Goal: Feedback & Contribution: Contribute content

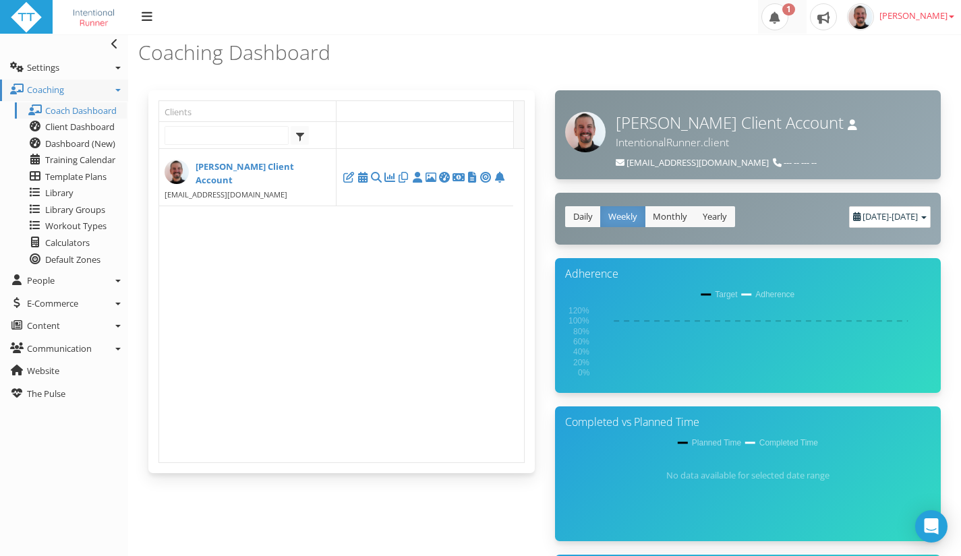
click at [788, 18] on span at bounding box center [774, 16] width 27 height 27
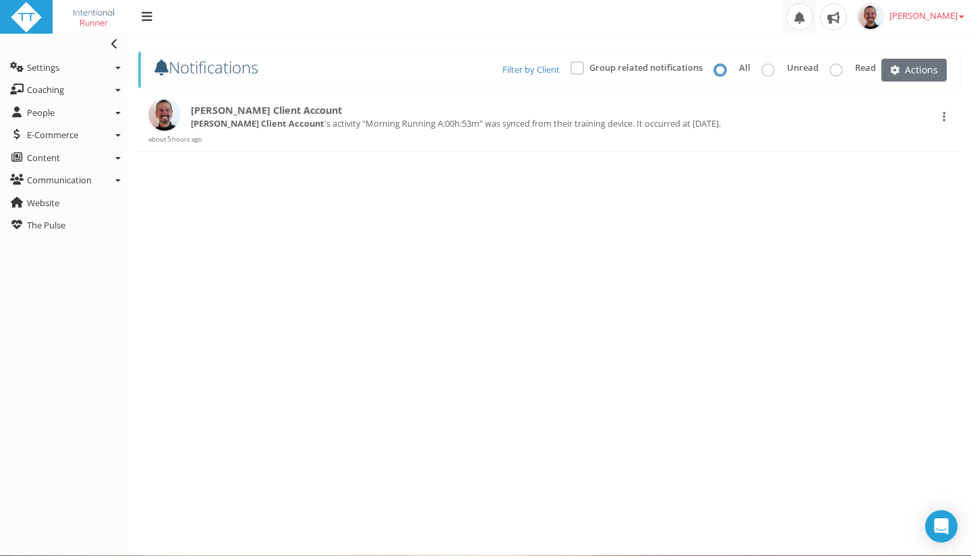
click at [813, 18] on span at bounding box center [799, 16] width 27 height 27
click at [276, 127] on b "Paul RYKEN Client Account" at bounding box center [257, 123] width 133 height 12
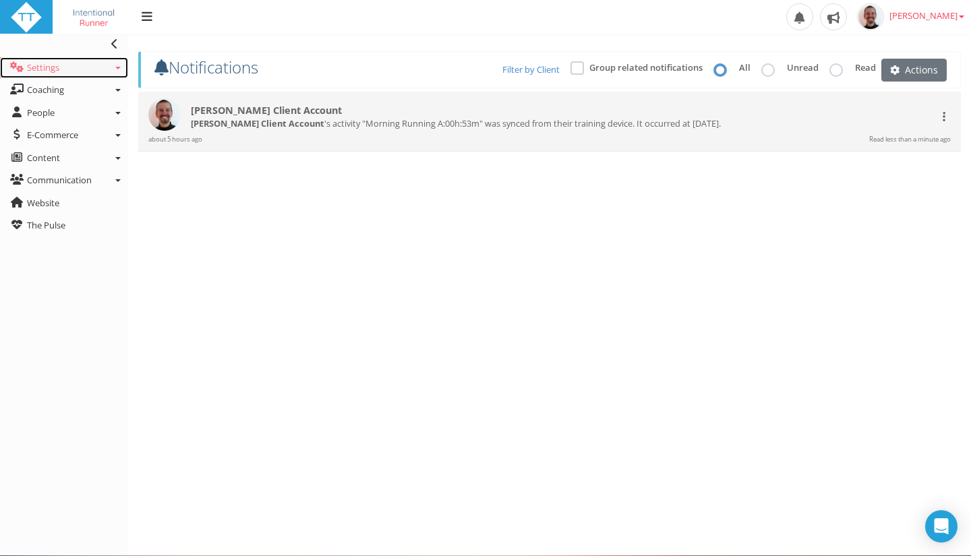
click at [119, 65] on link "Settings" at bounding box center [64, 68] width 128 height 22
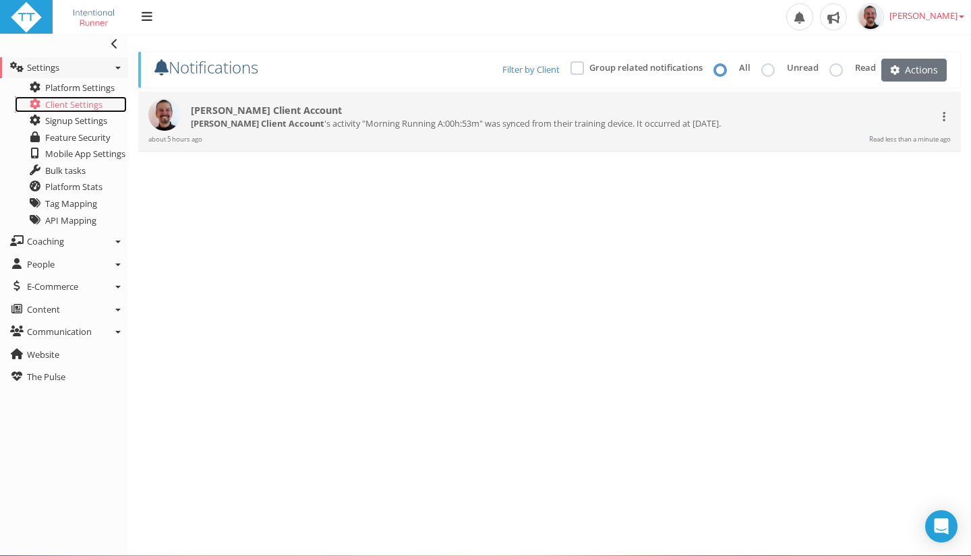
click at [71, 104] on span "Client Settings" at bounding box center [73, 104] width 57 height 12
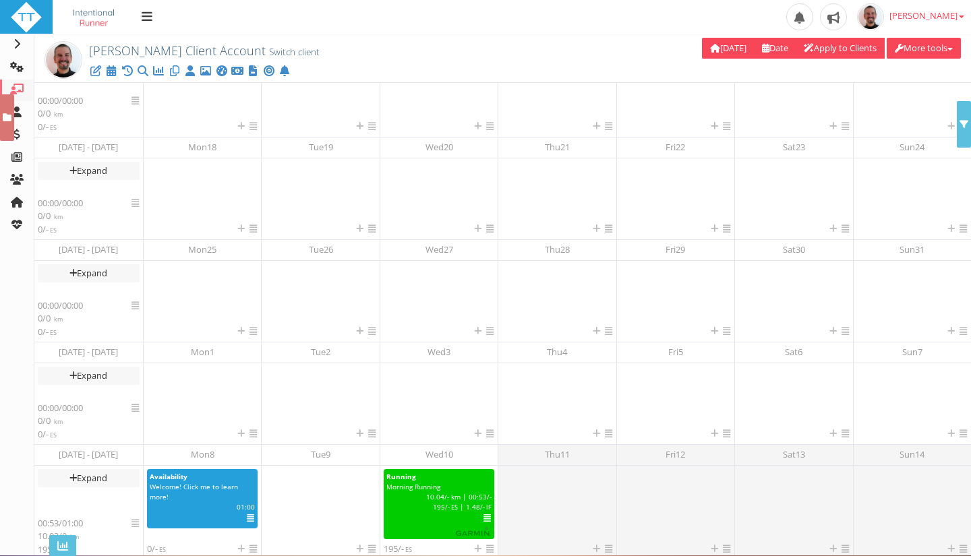
scroll to position [206, 0]
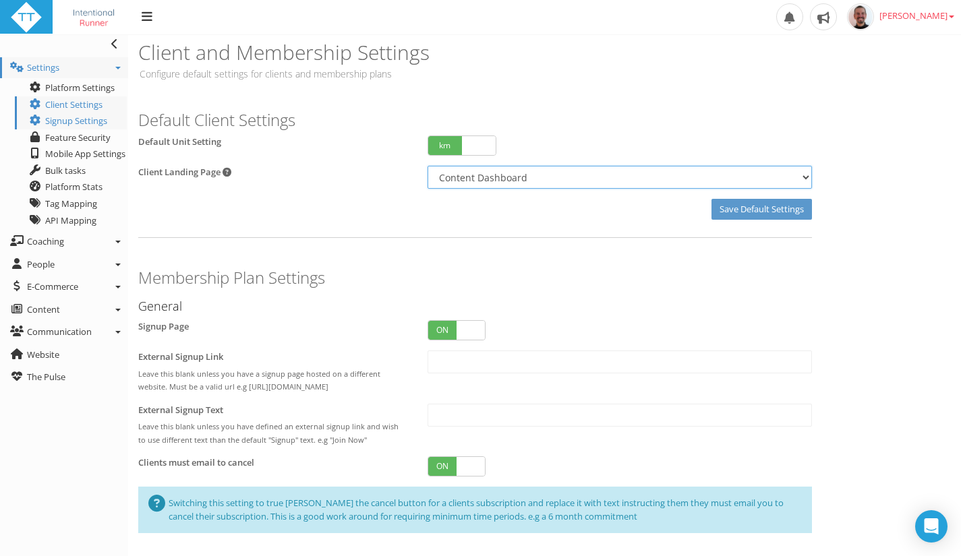
click at [559, 183] on select "Training Calendar Content Dashboard Client Training Dashboard Dashboard (New)" at bounding box center [619, 177] width 384 height 23
select select "CalendarDashboard"
click at [427, 166] on select "Training Calendar Content Dashboard Client Training Dashboard Dashboard (New)" at bounding box center [619, 177] width 384 height 23
click at [117, 242] on icon at bounding box center [117, 242] width 5 height 3
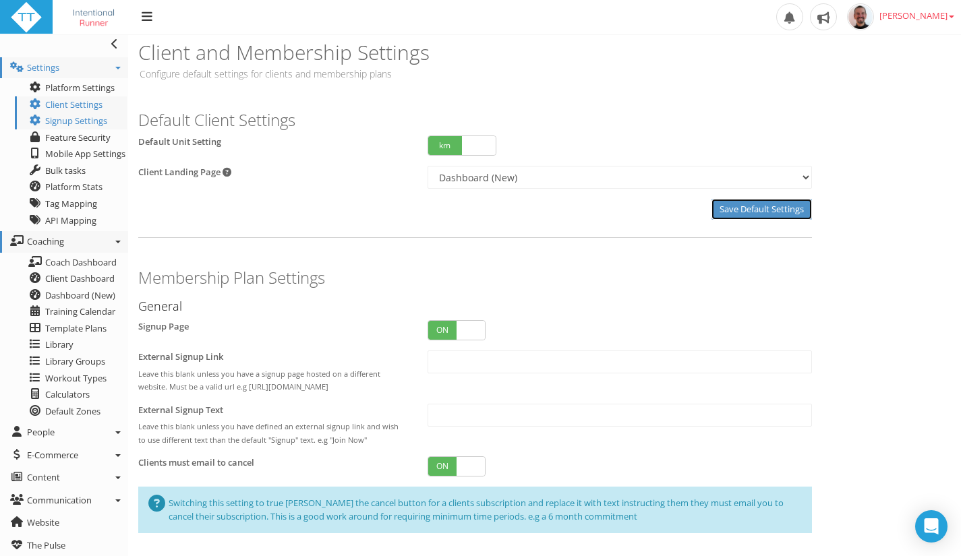
click at [754, 211] on input "Save Default Settings" at bounding box center [761, 209] width 100 height 21
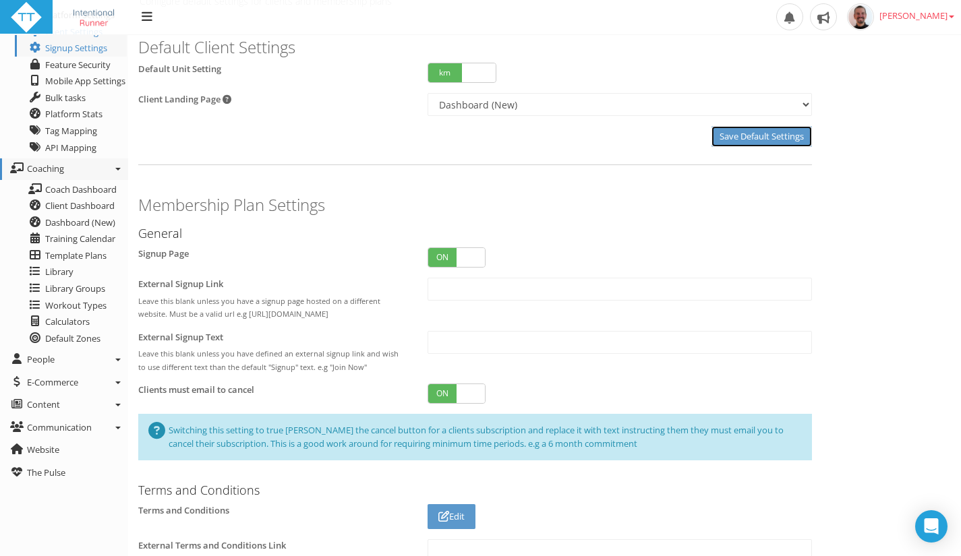
scroll to position [97, 0]
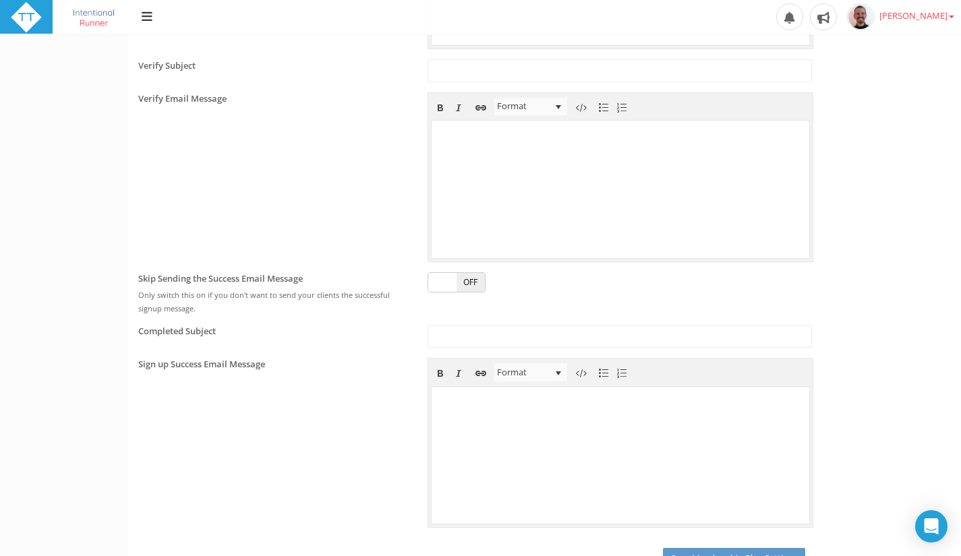
scroll to position [1393, 0]
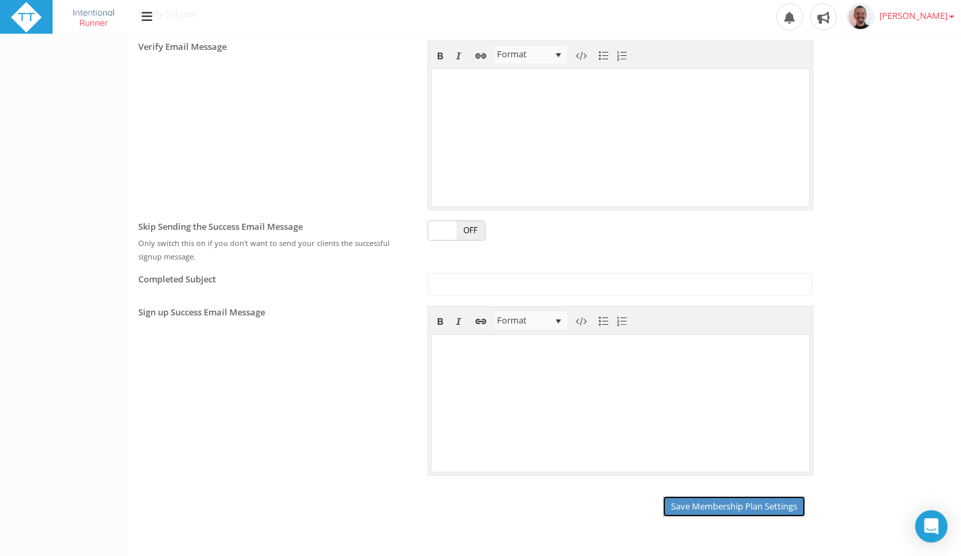
click at [743, 508] on input "Save Membership Plan Settings" at bounding box center [734, 506] width 142 height 21
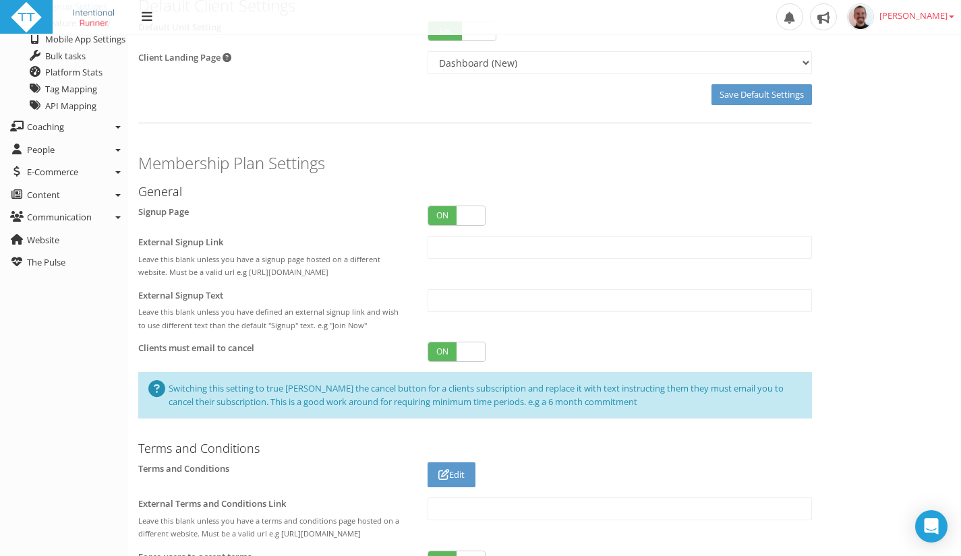
scroll to position [0, 0]
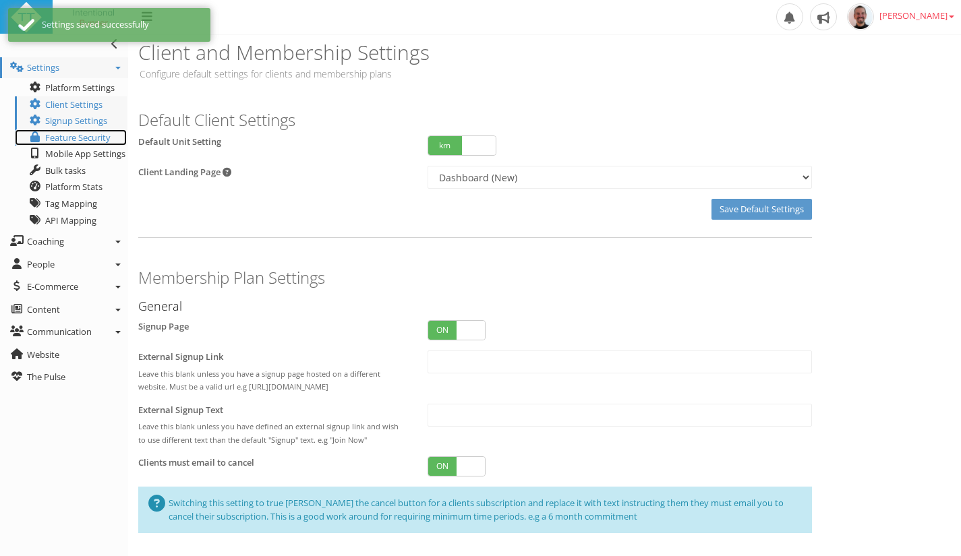
click at [39, 135] on icon at bounding box center [34, 136] width 13 height 11
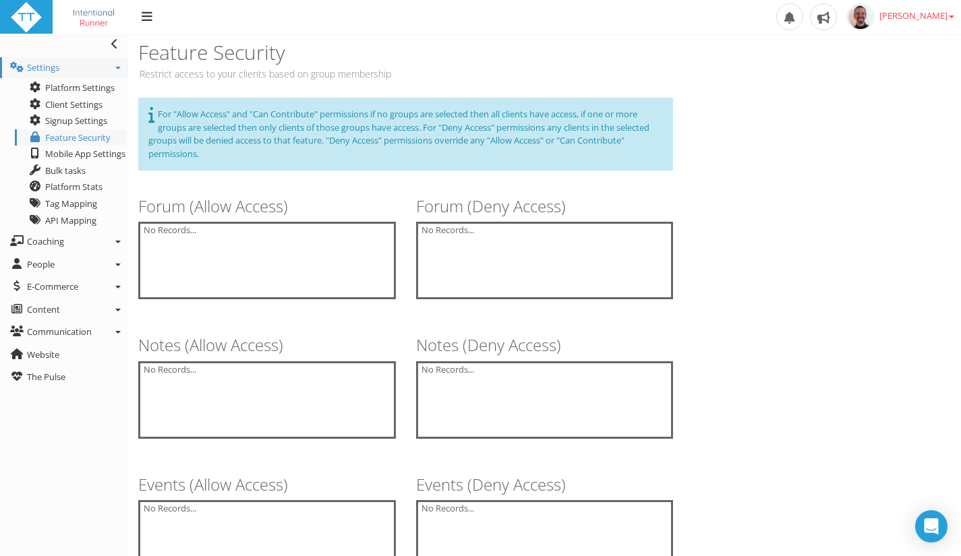
click at [187, 230] on div "No Records..." at bounding box center [269, 230] width 250 height 13
click at [186, 239] on div "No Records..." at bounding box center [267, 261] width 258 height 78
click at [72, 154] on link "Mobile App Settings" at bounding box center [71, 154] width 112 height 17
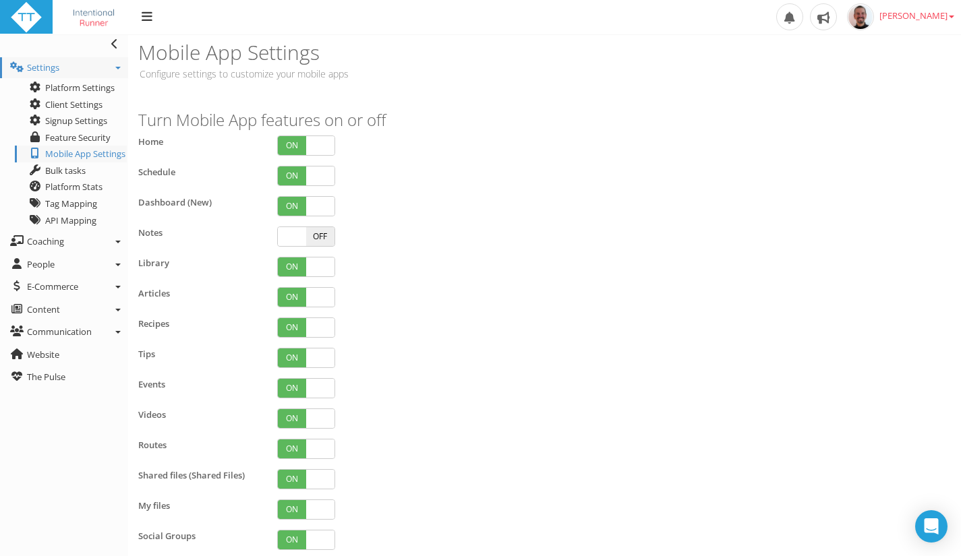
click at [287, 293] on span "ON" at bounding box center [292, 297] width 28 height 19
checkbox input "false"
click at [287, 293] on span "ON" at bounding box center [292, 297] width 28 height 19
click at [289, 332] on span "ON" at bounding box center [292, 327] width 28 height 19
checkbox input "false"
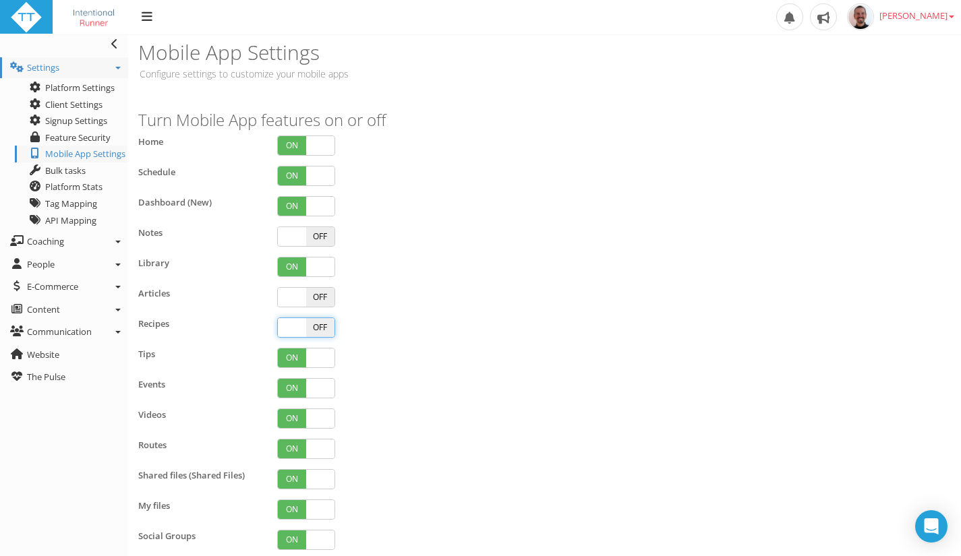
click at [289, 360] on span "ON" at bounding box center [292, 358] width 28 height 19
checkbox input "false"
click at [290, 386] on span "ON" at bounding box center [292, 388] width 28 height 19
checkbox input "false"
click at [290, 414] on span "ON" at bounding box center [292, 418] width 28 height 19
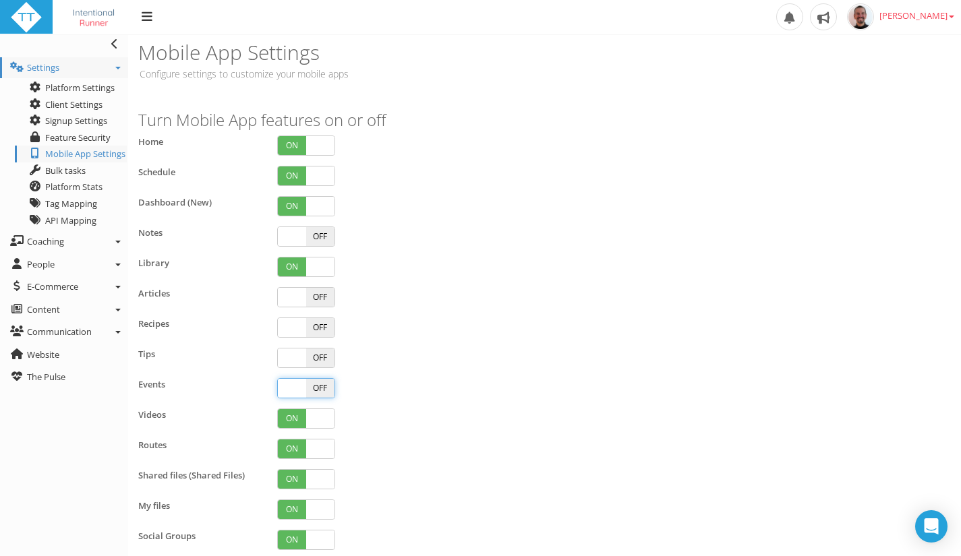
checkbox input "false"
click at [290, 446] on span "ON" at bounding box center [292, 449] width 28 height 19
checkbox input "false"
click at [291, 479] on span "ON" at bounding box center [292, 479] width 28 height 19
checkbox input "false"
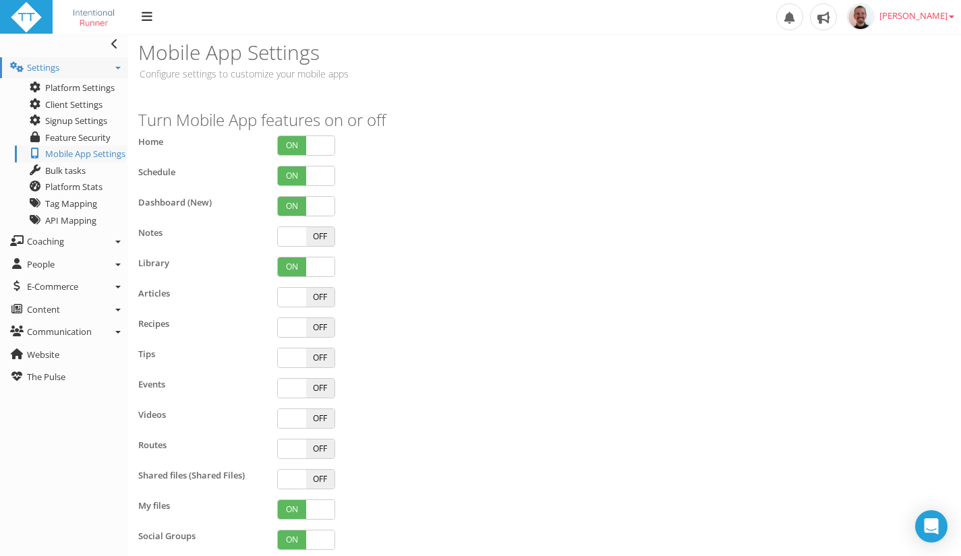
click at [292, 508] on span "ON" at bounding box center [292, 509] width 28 height 19
checkbox input "false"
click at [290, 535] on span "ON" at bounding box center [292, 540] width 28 height 19
checkbox input "false"
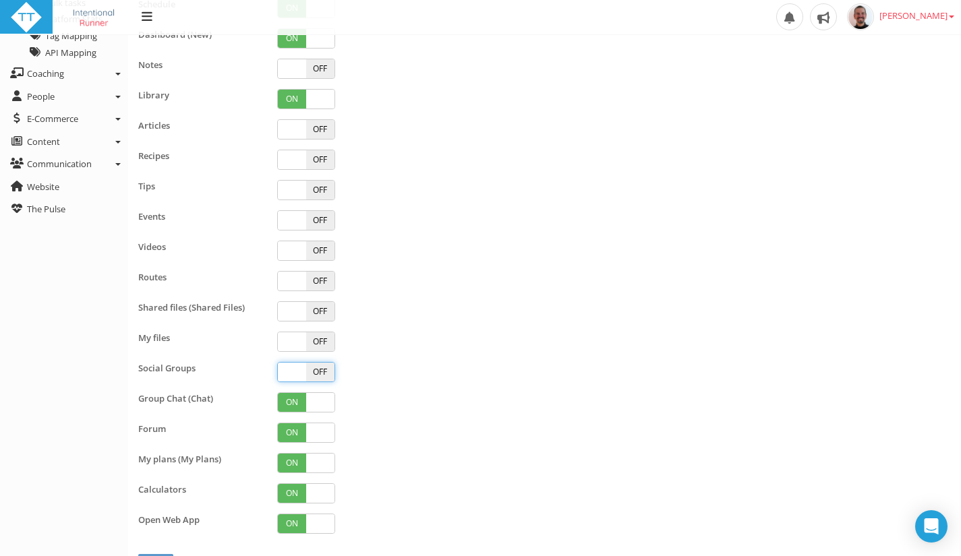
scroll to position [236, 0]
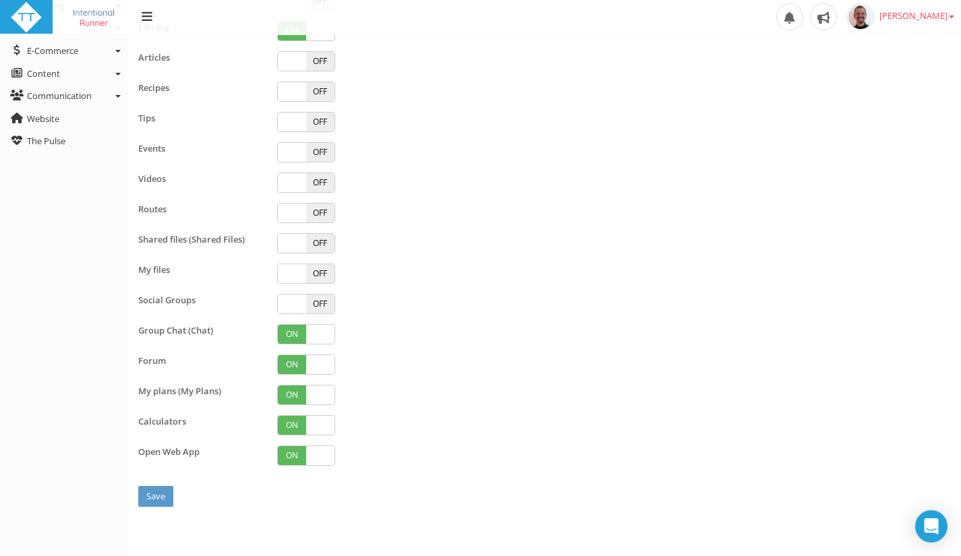
click at [296, 338] on span "ON" at bounding box center [292, 334] width 28 height 19
checkbox input "false"
click at [293, 361] on span "ON" at bounding box center [292, 364] width 28 height 19
checkbox input "false"
click at [292, 393] on span "ON" at bounding box center [292, 395] width 28 height 19
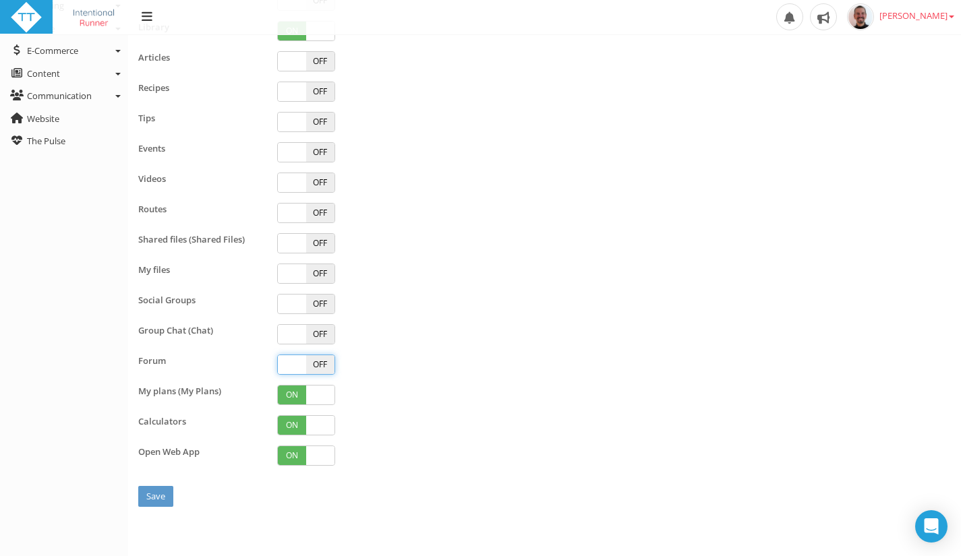
checkbox input "false"
click at [289, 417] on span "ON" at bounding box center [292, 425] width 28 height 19
click at [289, 417] on span at bounding box center [292, 425] width 28 height 19
click at [289, 417] on span "ON" at bounding box center [292, 425] width 28 height 19
checkbox input "false"
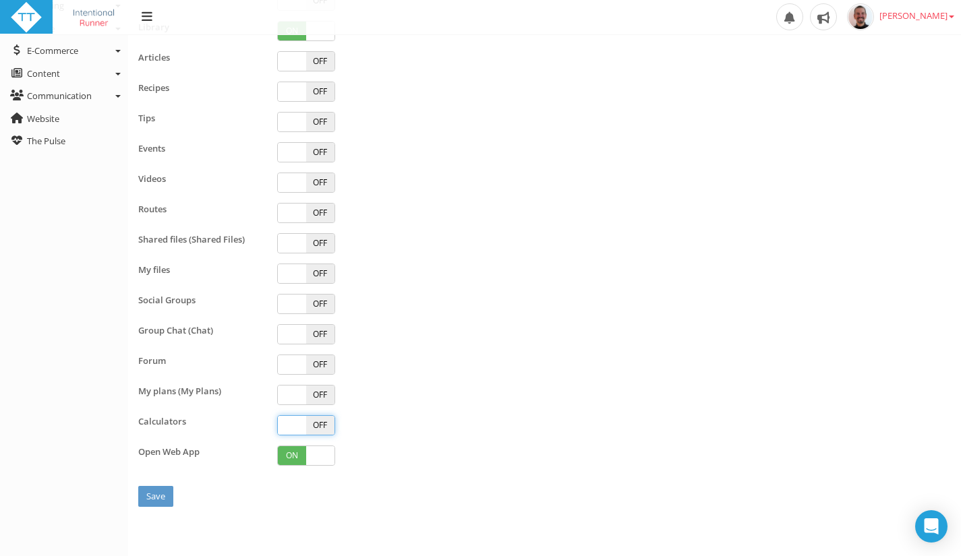
click at [291, 455] on span "ON" at bounding box center [292, 455] width 28 height 19
checkbox input "false"
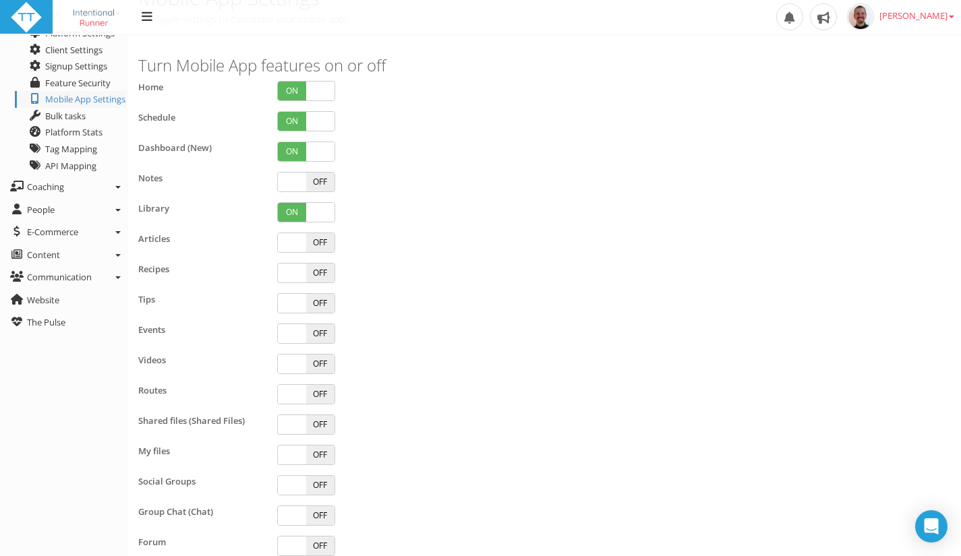
scroll to position [0, 0]
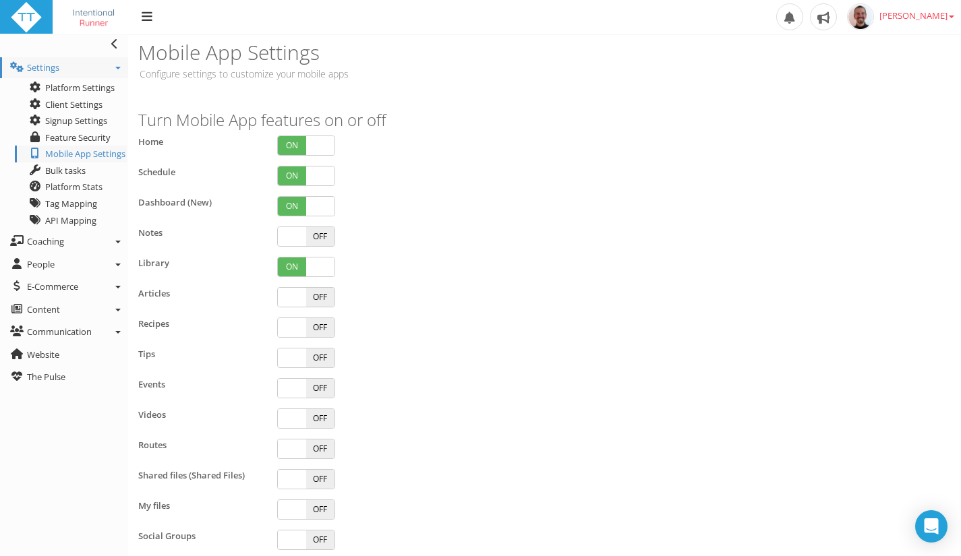
click at [289, 263] on span "ON" at bounding box center [292, 267] width 28 height 19
checkbox input "false"
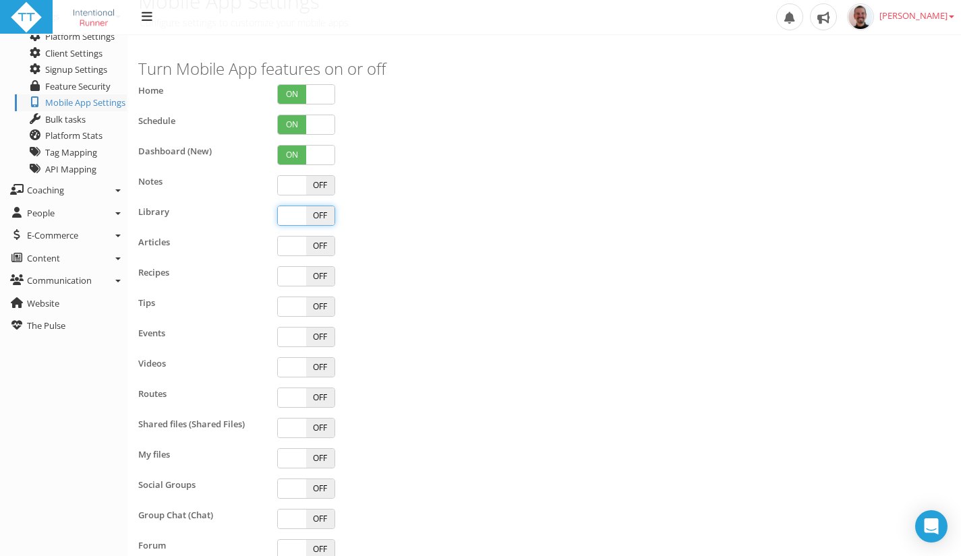
scroll to position [236, 0]
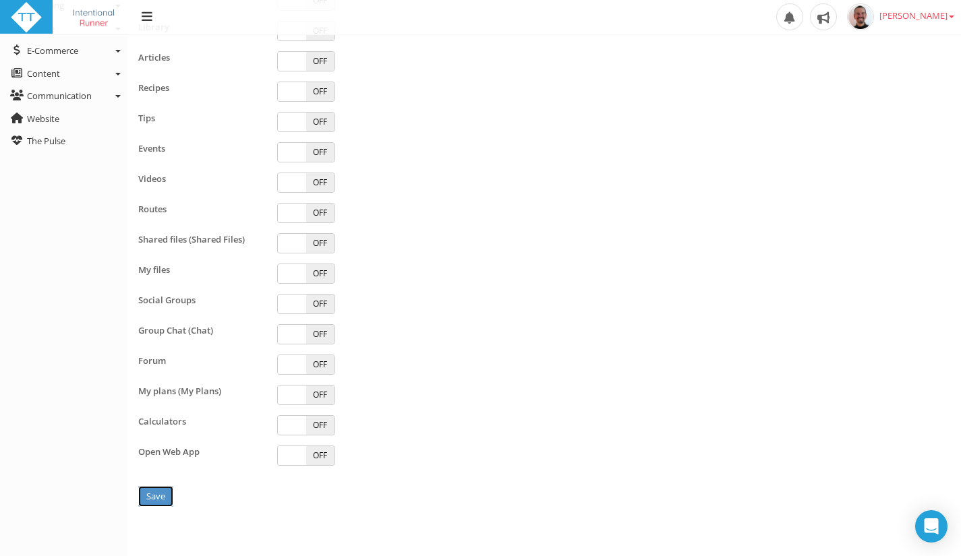
click at [146, 493] on input "Save" at bounding box center [155, 496] width 35 height 21
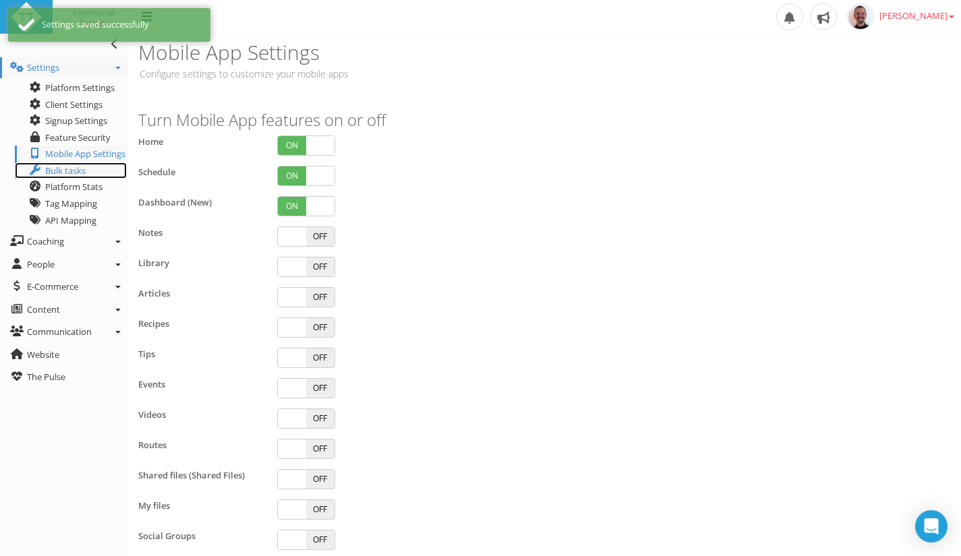
click at [80, 173] on span "Bulk tasks" at bounding box center [65, 170] width 40 height 12
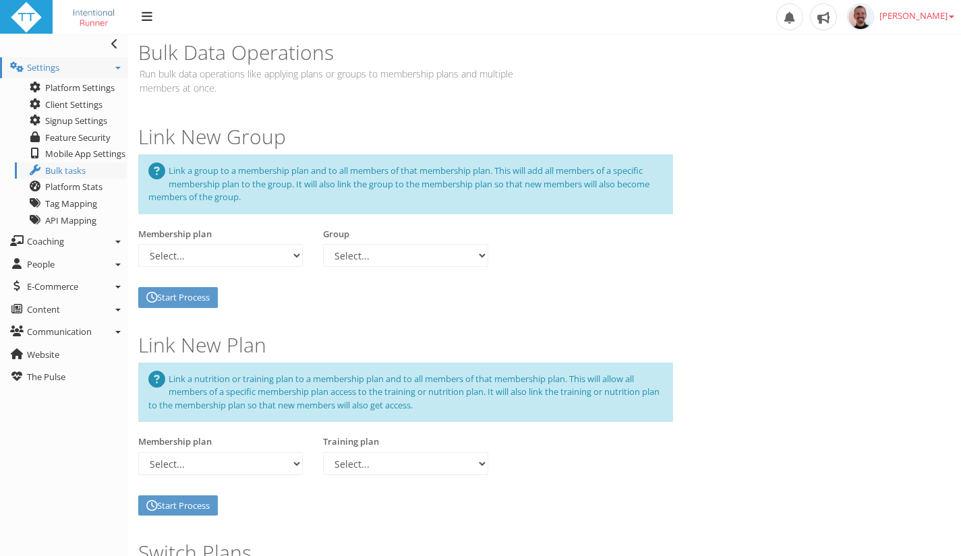
click at [73, 170] on span "Bulk tasks" at bounding box center [65, 170] width 40 height 12
click at [296, 467] on select "Select... 24-Week 7-Day Advanced Marathon Plan" at bounding box center [220, 463] width 164 height 23
select select "109de068-71e8-4be6-ab60-3f4dda2a0e8d"
click at [138, 452] on select "Select... 24-Week 7-Day Advanced Marathon Plan" at bounding box center [220, 463] width 164 height 23
click at [442, 469] on select "Select... 24-Week, 7-Days Marathon Plan" at bounding box center [405, 463] width 164 height 23
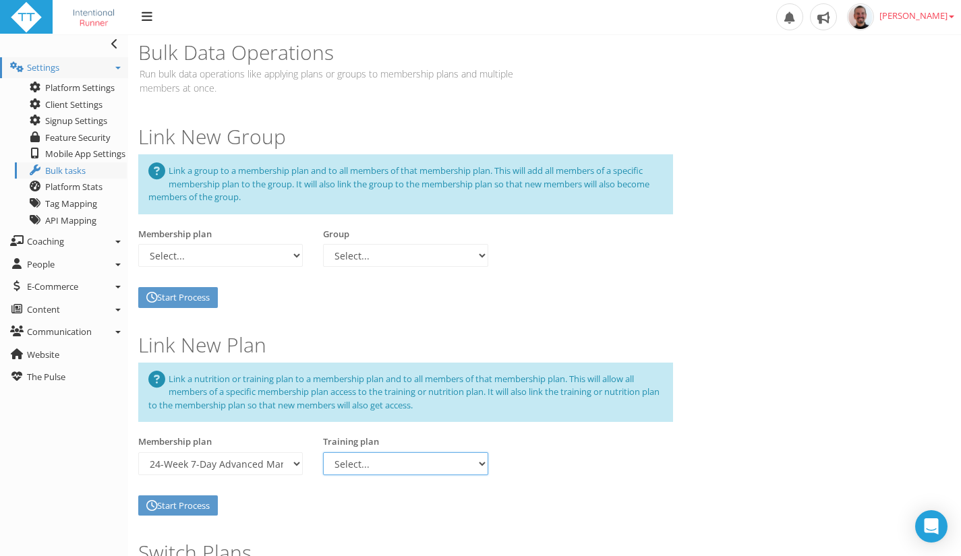
select select "a0d8f801-d039-42eb-995b-19a377c08ad1"
click at [323, 452] on select "Select... 24-Week, 7-Days Marathon Plan" at bounding box center [405, 463] width 164 height 23
click at [193, 508] on button "Start Process" at bounding box center [178, 506] width 80 height 21
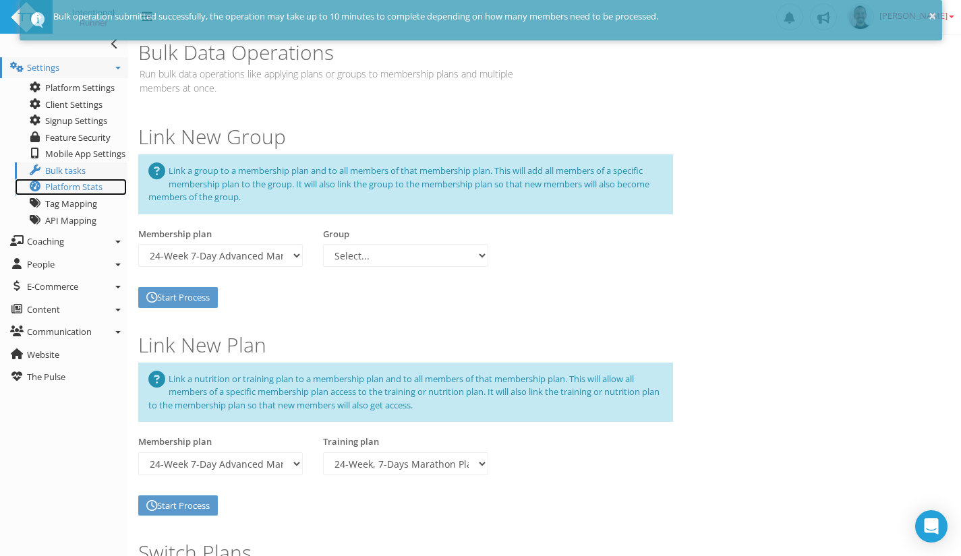
click at [80, 187] on span "Platform Stats" at bounding box center [73, 187] width 57 height 12
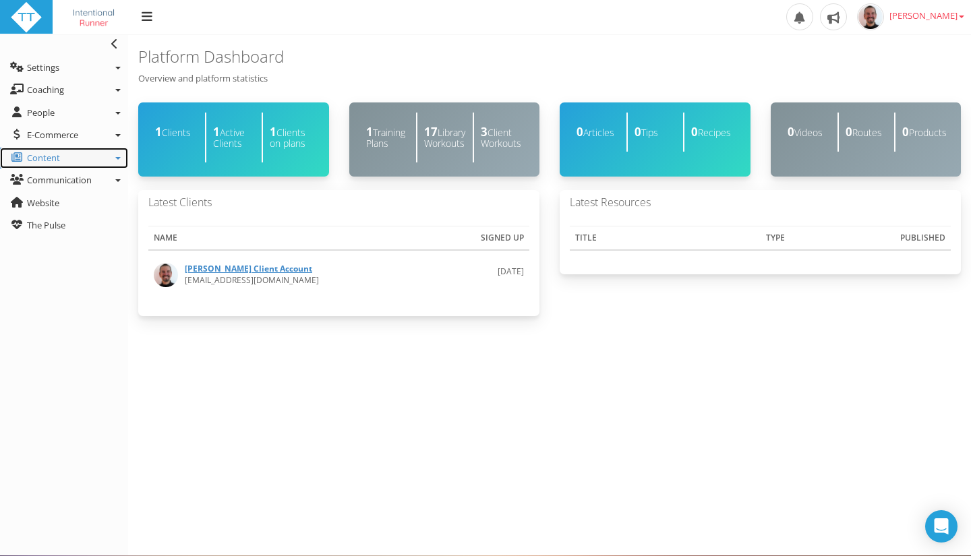
click at [53, 159] on span "Content" at bounding box center [43, 158] width 33 height 12
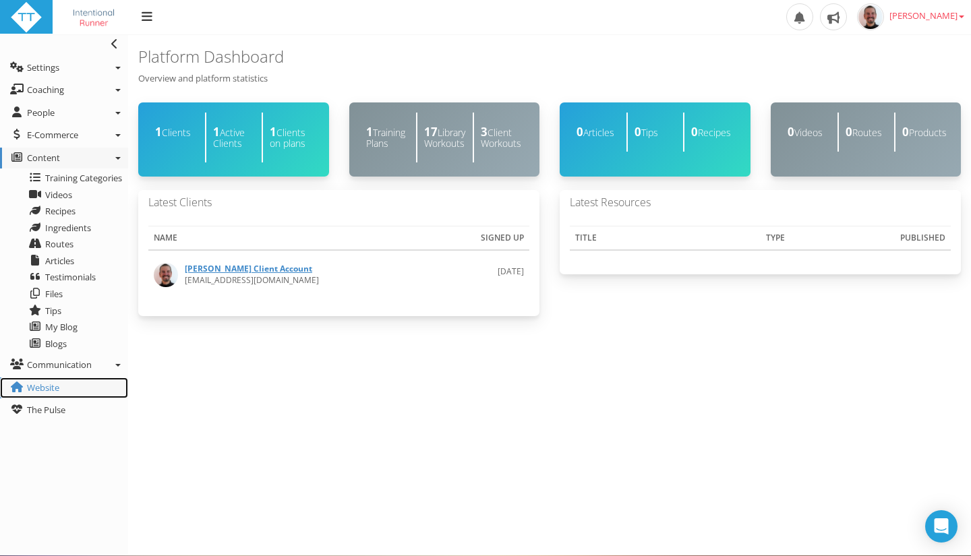
click at [58, 396] on link "Website" at bounding box center [64, 389] width 128 height 22
click at [68, 386] on link "Website" at bounding box center [64, 389] width 128 height 22
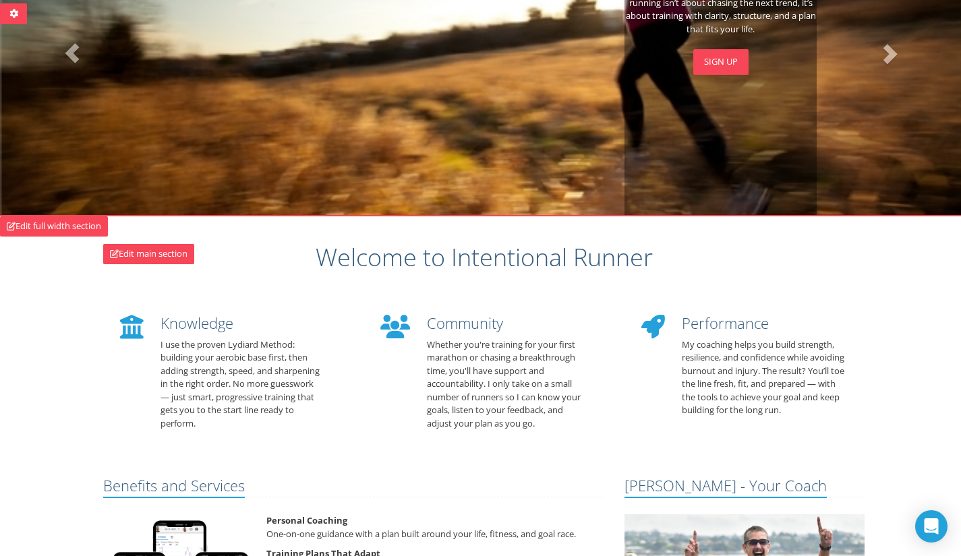
scroll to position [335, 0]
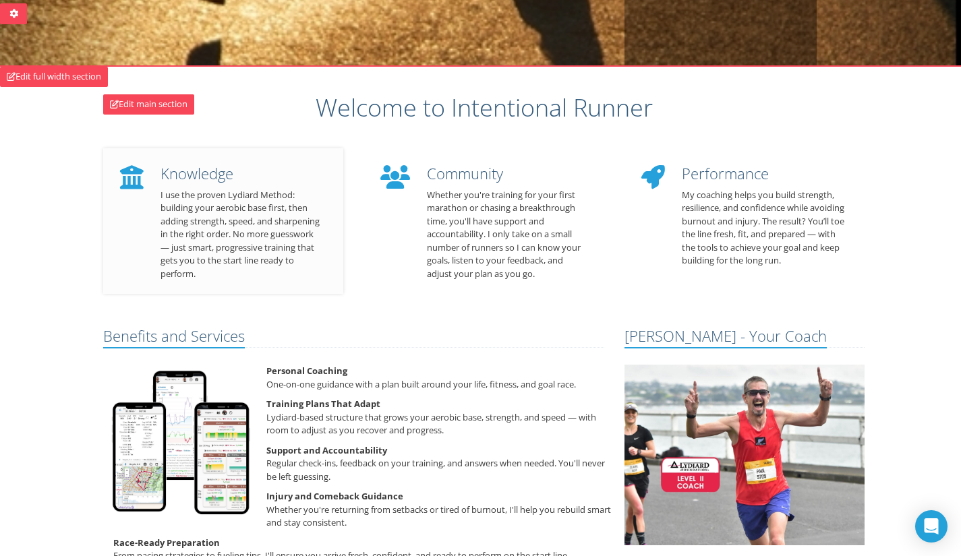
click at [244, 214] on p "I use the proven Lydiard Method: building your aerobic base first, then adding …" at bounding box center [241, 235] width 163 height 92
click at [168, 104] on link "Edit main section" at bounding box center [148, 104] width 91 height 20
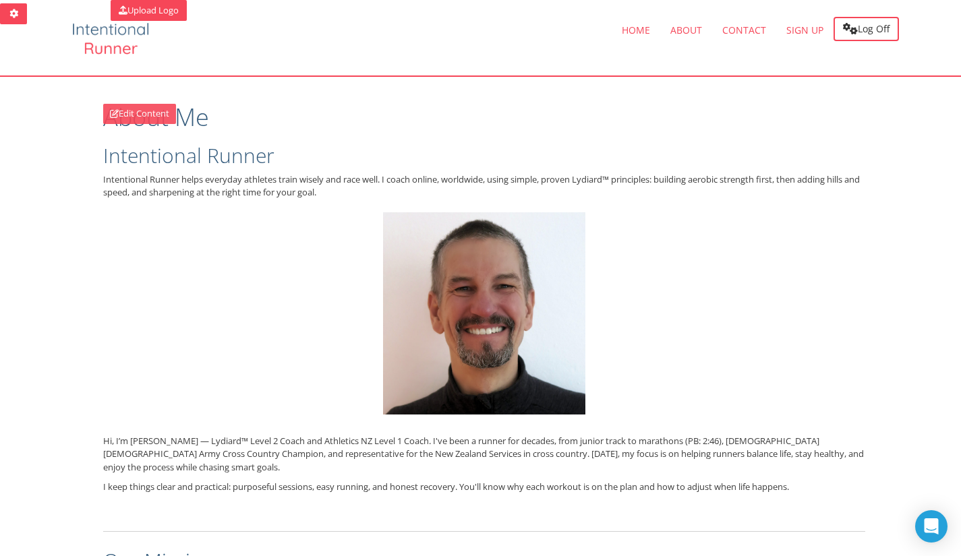
click at [144, 118] on link "Edit Content" at bounding box center [139, 114] width 73 height 20
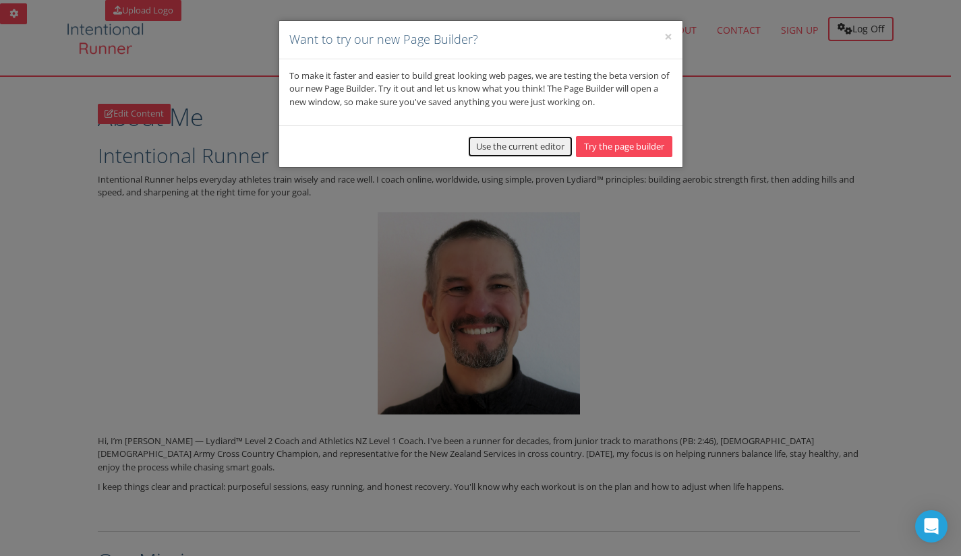
click at [488, 145] on button "Use the current editor" at bounding box center [520, 146] width 104 height 21
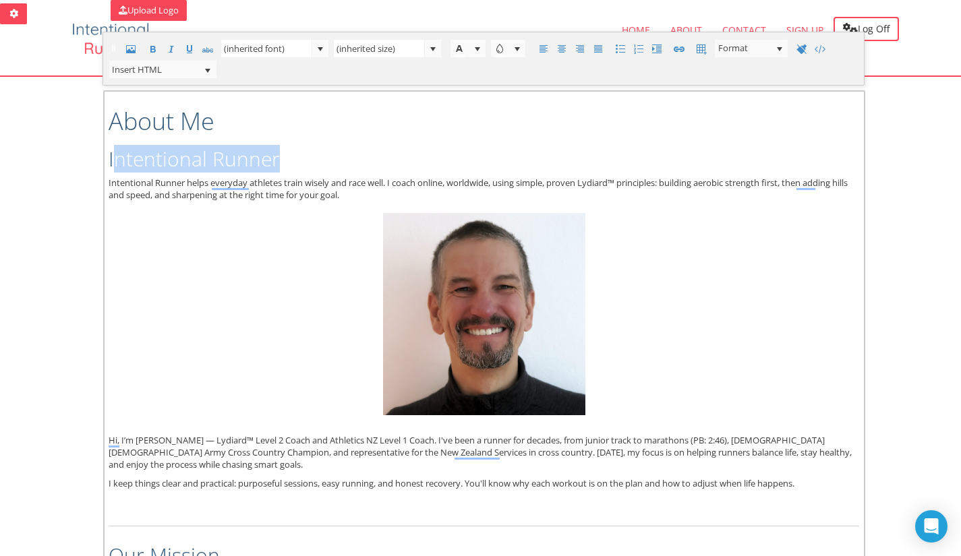
drag, startPoint x: 295, startPoint y: 157, endPoint x: 111, endPoint y: 158, distance: 184.1
click at [111, 158] on h2 "Intentional Runner" at bounding box center [484, 159] width 750 height 22
click at [195, 123] on h1 "About Me" at bounding box center [484, 121] width 750 height 27
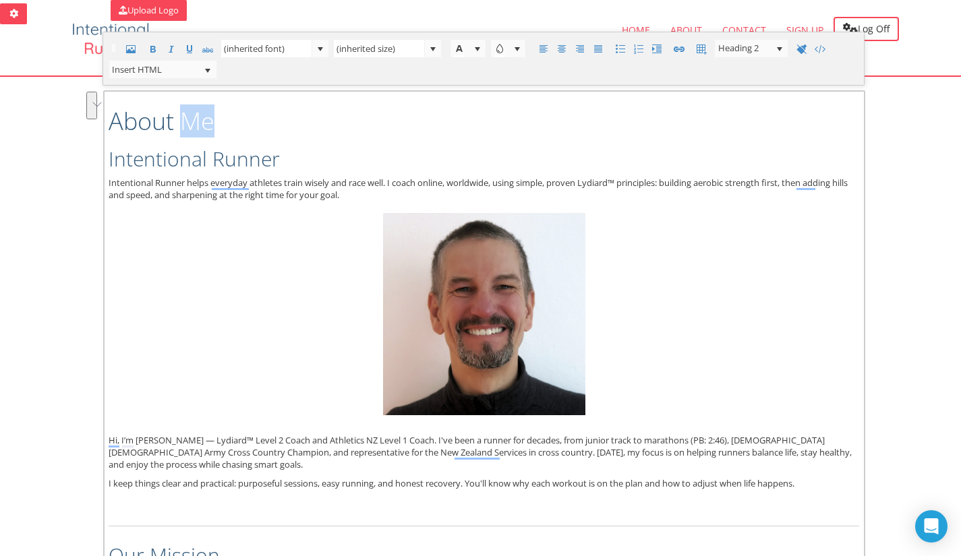
click at [195, 123] on h1 "About Me" at bounding box center [484, 121] width 750 height 27
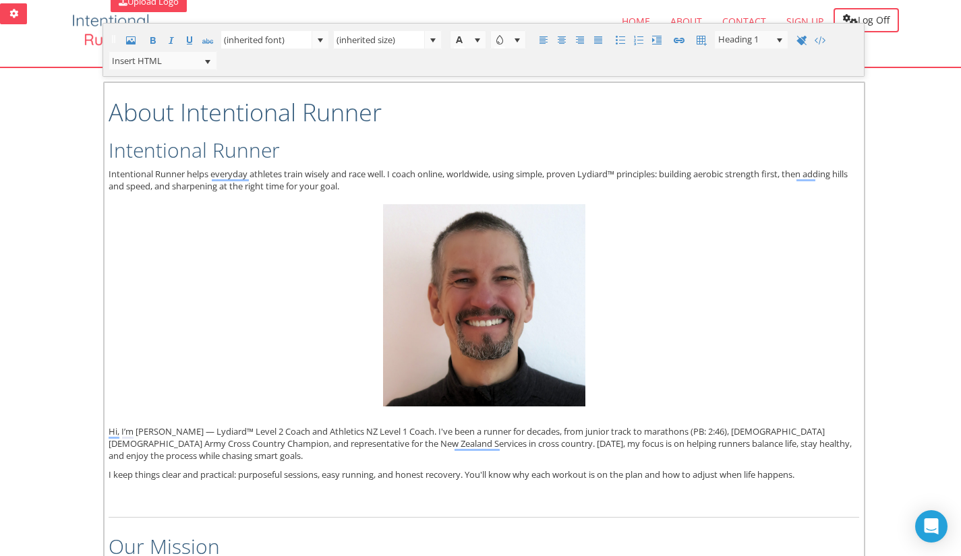
scroll to position [12, 0]
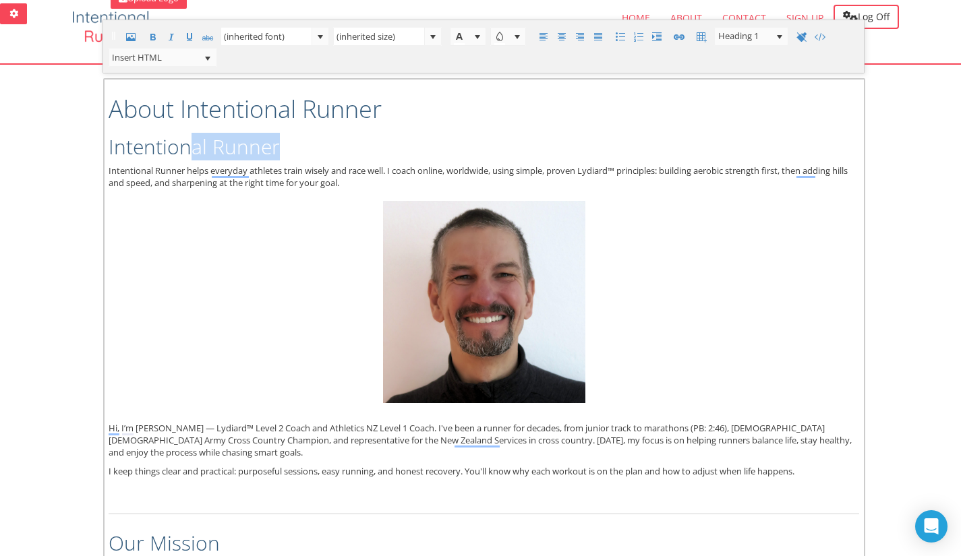
drag, startPoint x: 293, startPoint y: 143, endPoint x: 190, endPoint y: 153, distance: 103.0
click at [190, 153] on h2 "Intentional Runner" at bounding box center [484, 147] width 750 height 22
click at [266, 144] on h2 "Intentional Runner" at bounding box center [484, 147] width 750 height 22
drag, startPoint x: 302, startPoint y: 142, endPoint x: 109, endPoint y: 147, distance: 192.9
click at [109, 147] on h2 "Intentional Runner" at bounding box center [484, 147] width 750 height 22
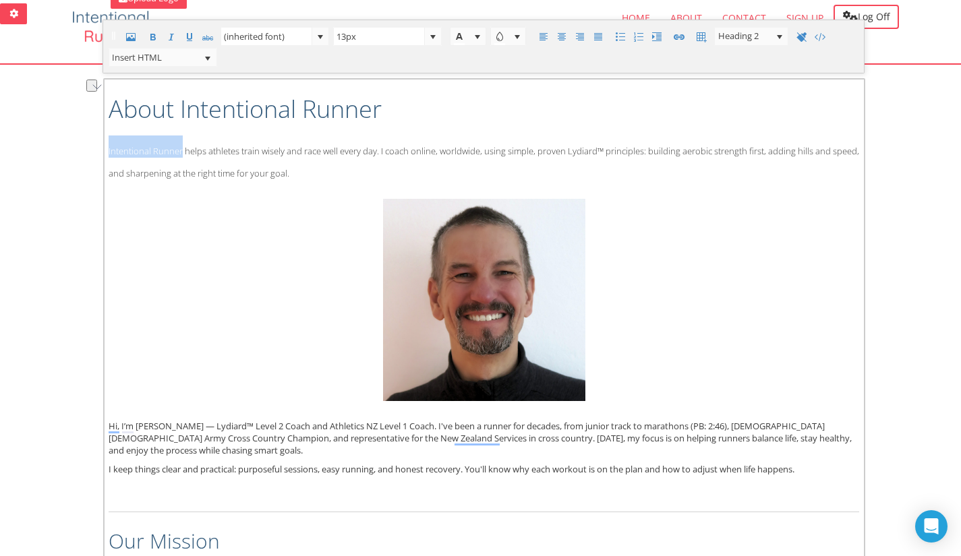
drag, startPoint x: 181, startPoint y: 150, endPoint x: 100, endPoint y: 152, distance: 80.9
drag, startPoint x: 416, startPoint y: 152, endPoint x: 379, endPoint y: 150, distance: 37.1
click at [379, 150] on span "Through Intentional Runner, I help athletes train wisely and race well every da…" at bounding box center [480, 162] width 743 height 34
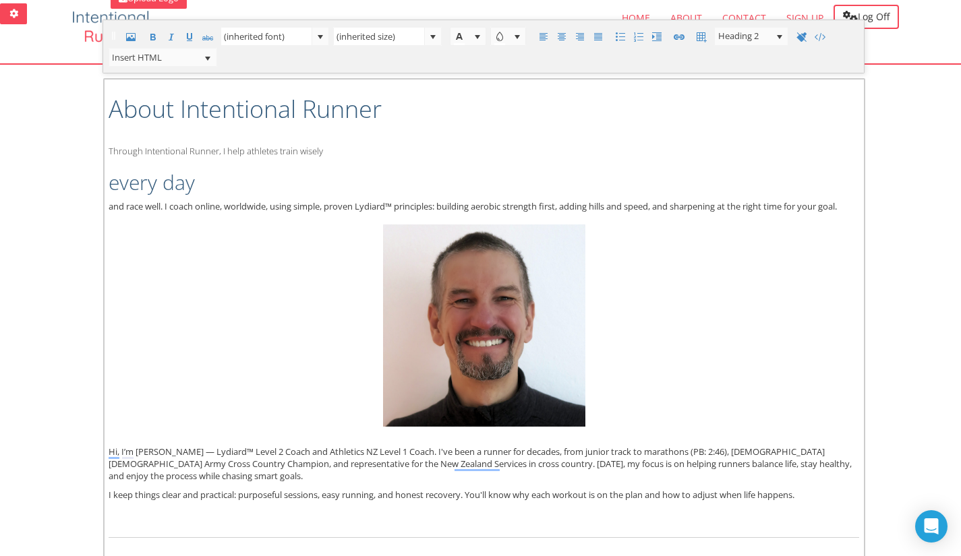
type input "13px"
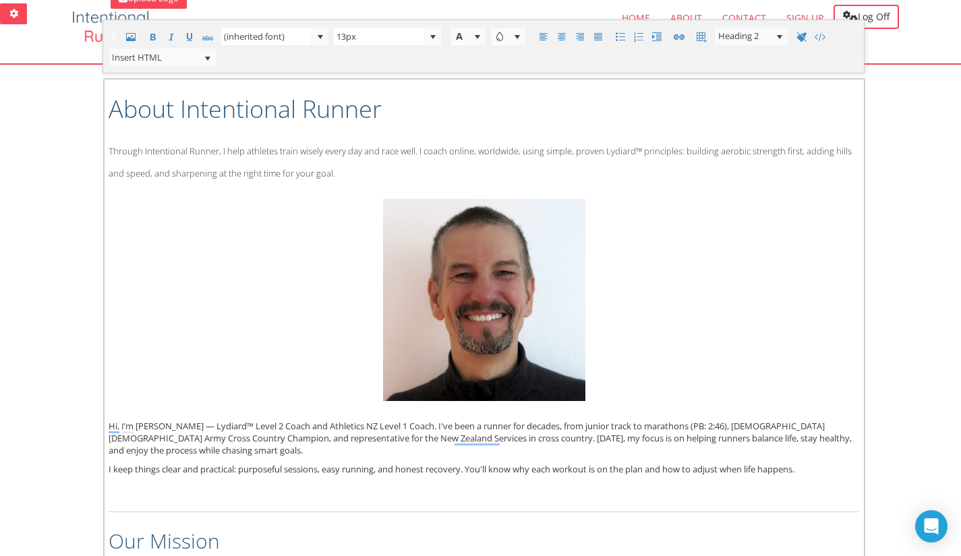
click at [338, 150] on span "Through Intentional Runner, I help athletes train wisely every day and race wel…" at bounding box center [480, 162] width 743 height 34
drag, startPoint x: 568, startPoint y: 149, endPoint x: 601, endPoint y: 149, distance: 32.4
click at [601, 149] on span "Through Intentional Runner, I help athletes train wisely and race well. I coach…" at bounding box center [484, 162] width 750 height 34
copy span "Lydiard™"
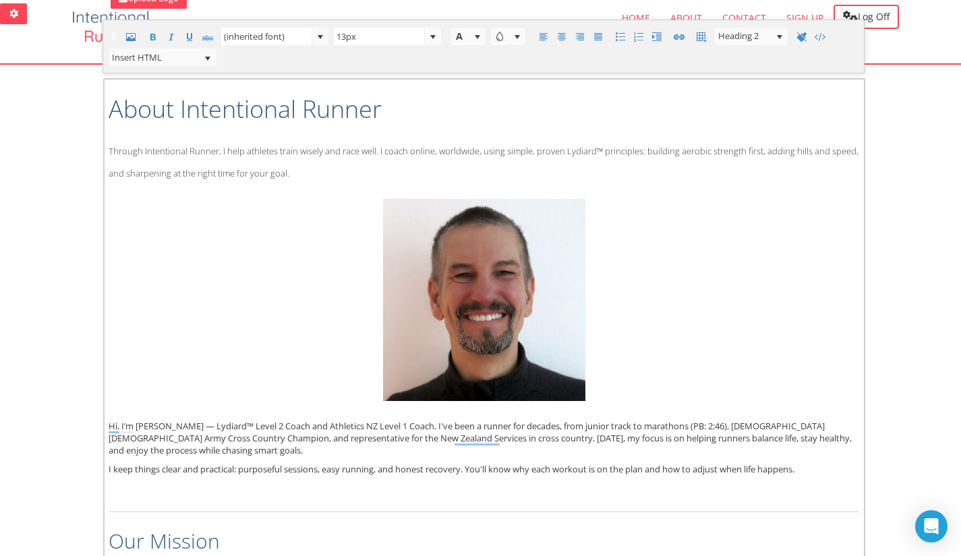
click at [768, 141] on h2 "Through Intentional Runner, I help athletes train wisely and race well. I coach…" at bounding box center [484, 158] width 750 height 44
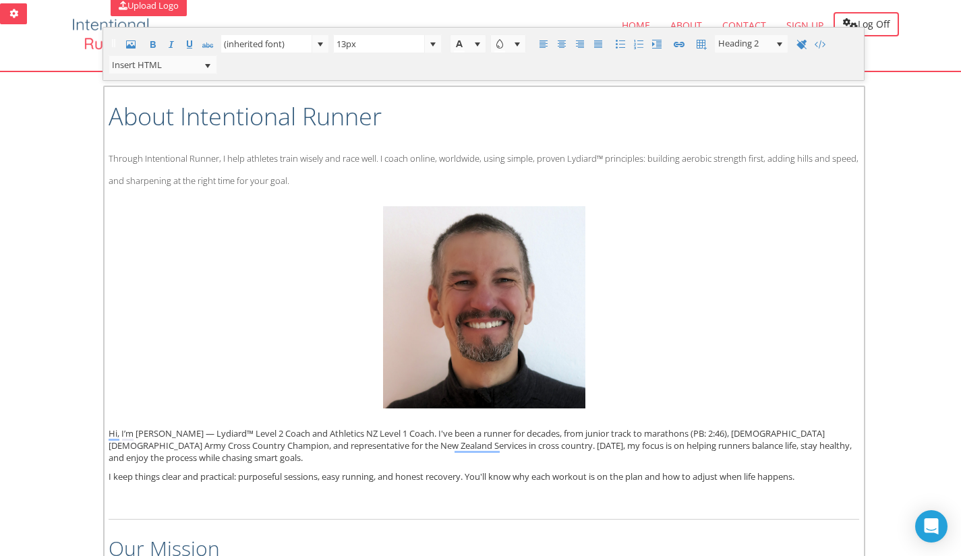
scroll to position [0, 0]
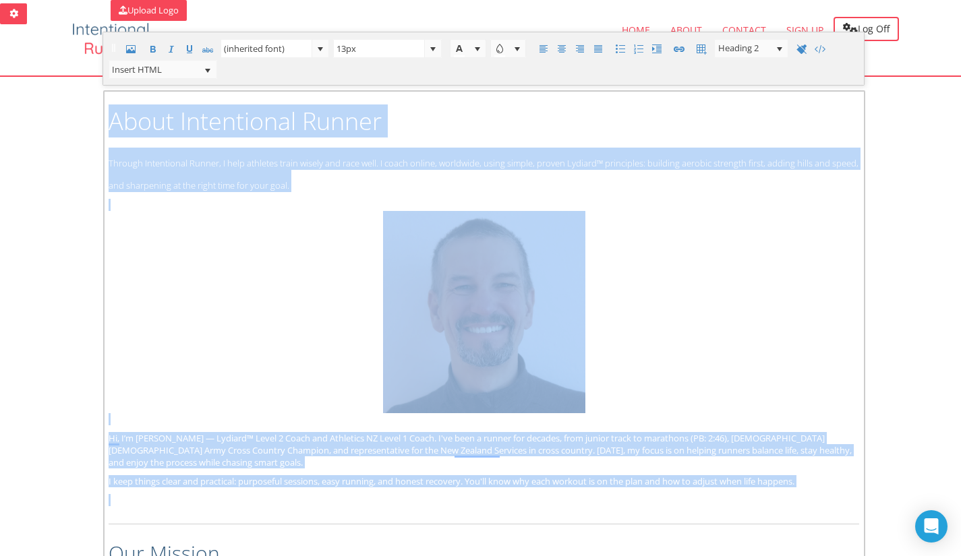
drag, startPoint x: 111, startPoint y: 115, endPoint x: 200, endPoint y: 489, distance: 384.6
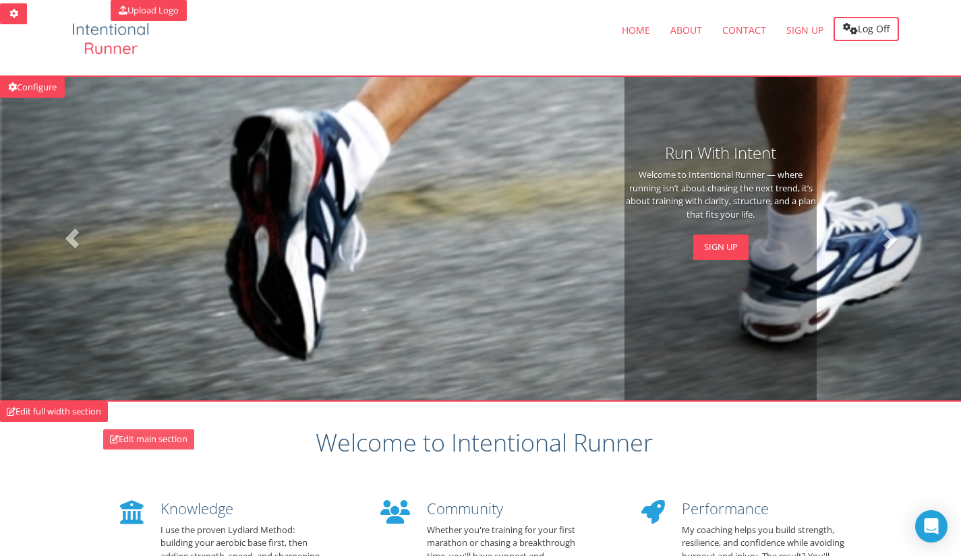
click at [162, 441] on link "Edit main section" at bounding box center [148, 439] width 91 height 20
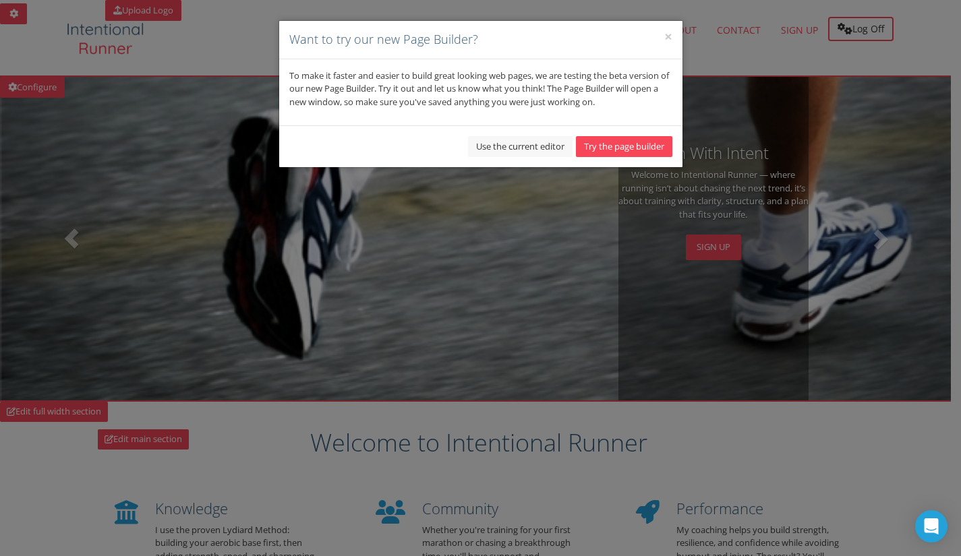
click at [495, 134] on div "Use the current editor Try the page builder" at bounding box center [480, 146] width 403 height 42
click at [496, 144] on button "Use the current editor" at bounding box center [520, 146] width 104 height 21
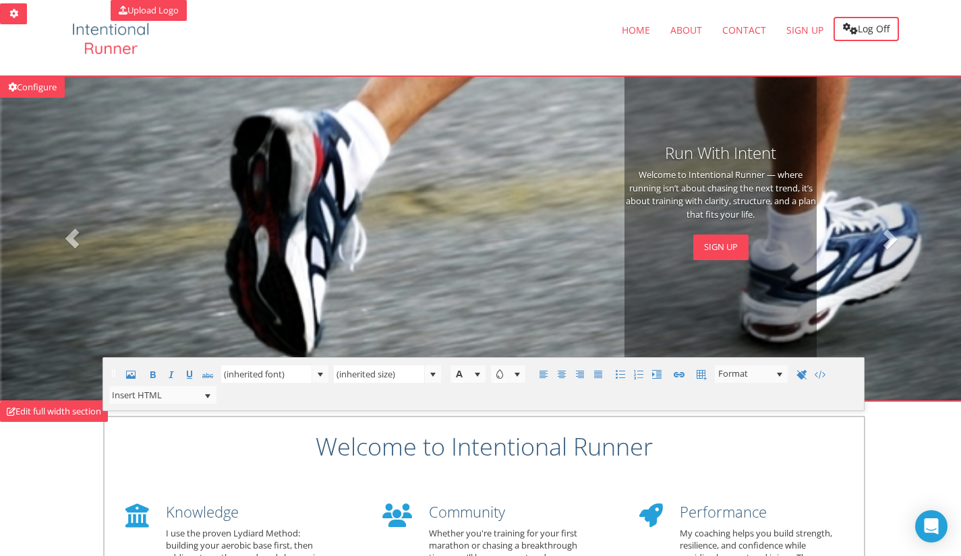
scroll to position [295, 0]
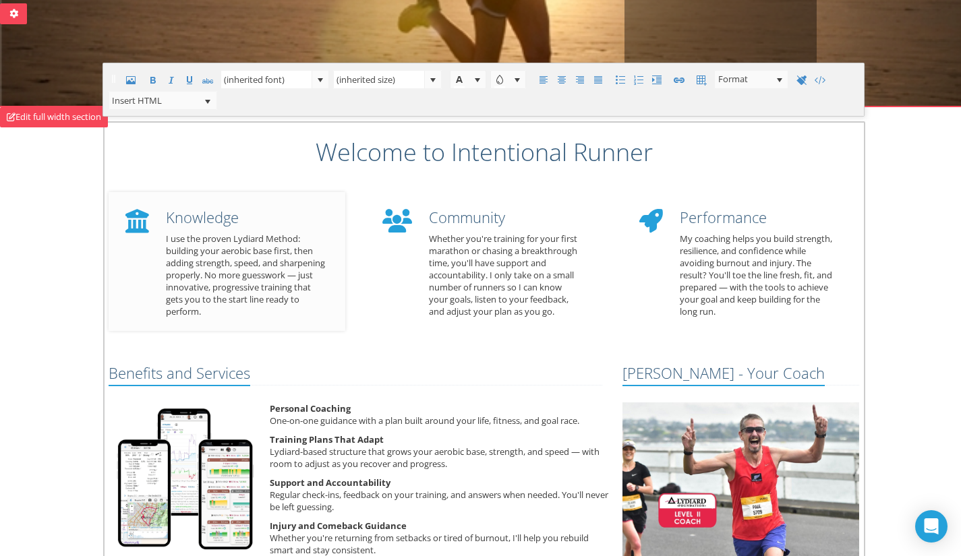
click at [253, 255] on p "I use the proven Lydiard Method: building your aerobic base first, then adding …" at bounding box center [245, 275] width 159 height 85
click at [246, 235] on p "I use the proven Lydiard Method: building your aerobic base first, then adding …" at bounding box center [245, 275] width 159 height 85
paste div "To enrich screen reader interactions, please activate Accessibility in Grammarl…"
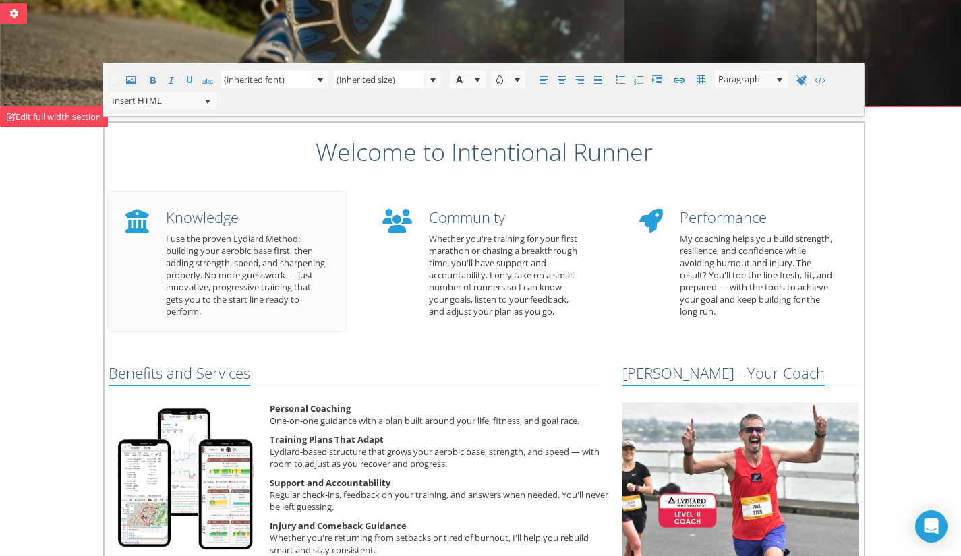
click at [263, 237] on p "I use the proven Lydiard Method: building your aerobic base first, then adding …" at bounding box center [245, 275] width 159 height 85
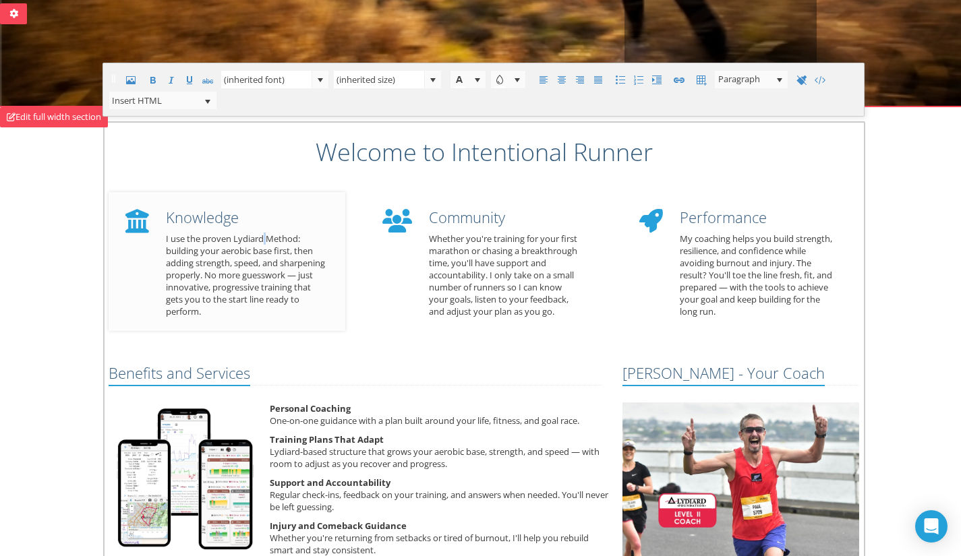
click at [263, 237] on p "I use the proven Lydiard Method: building your aerobic base first, then adding …" at bounding box center [245, 275] width 159 height 85
click at [253, 236] on p "I use the proven Lydiard Method: building your aerobic base first, then adding …" at bounding box center [245, 275] width 159 height 85
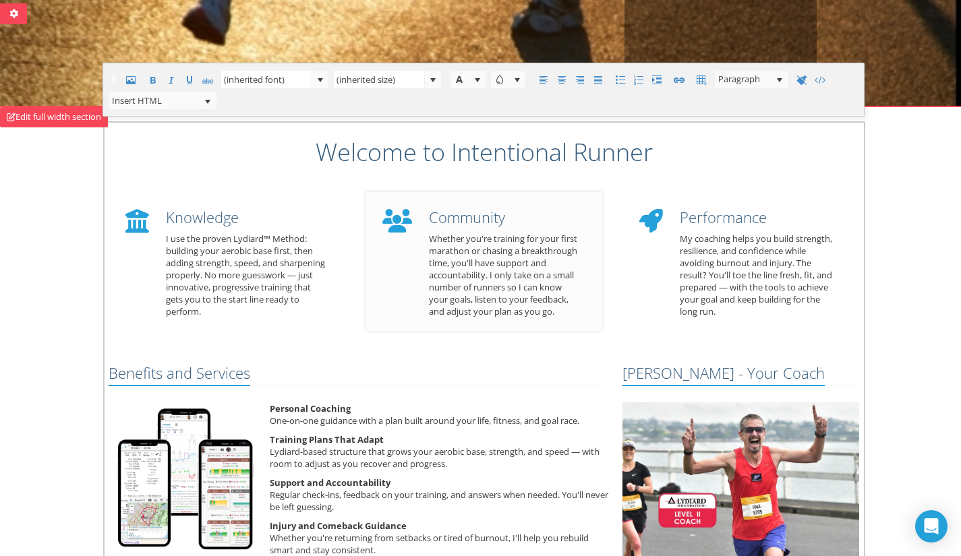
click at [491, 271] on p "Whether you're training for your first marathon or chasing a breakthrough time,…" at bounding box center [505, 275] width 153 height 85
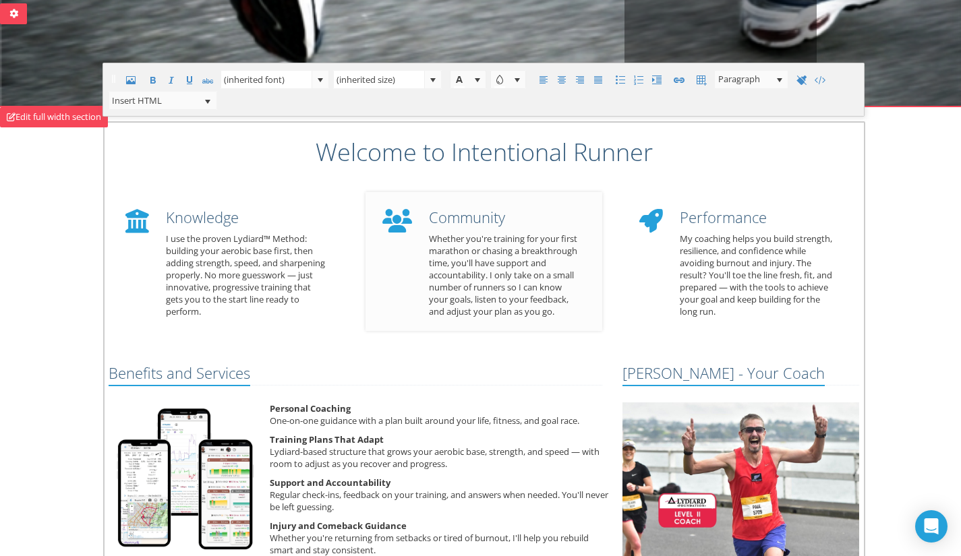
click at [502, 262] on p "Whether you're training for your first marathon or chasing a breakthrough time,…" at bounding box center [505, 275] width 153 height 85
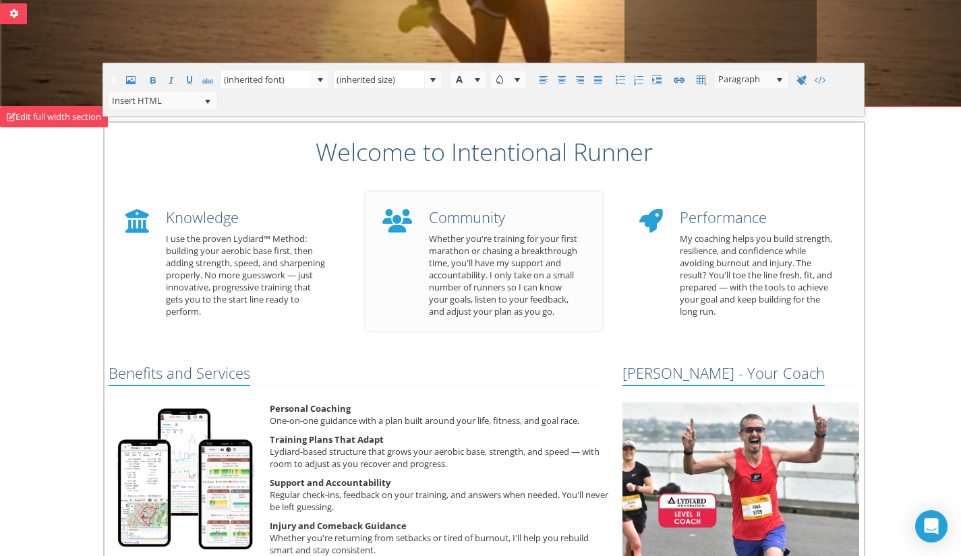
click at [564, 261] on p "Whether you're training for your first marathon or chasing a breakthrough time,…" at bounding box center [505, 275] width 153 height 85
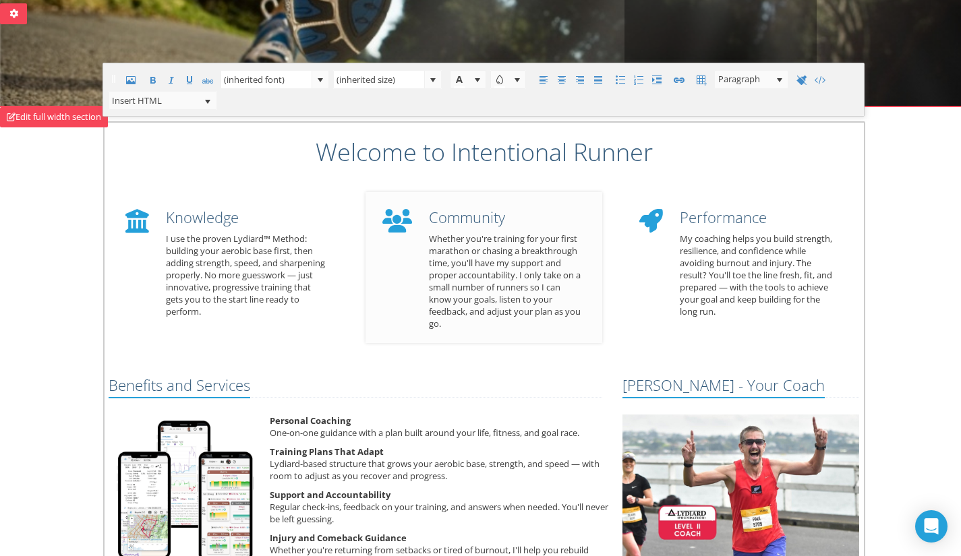
click at [536, 287] on p "Whether you're training for your first marathon or chasing a breakthrough time,…" at bounding box center [505, 281] width 153 height 97
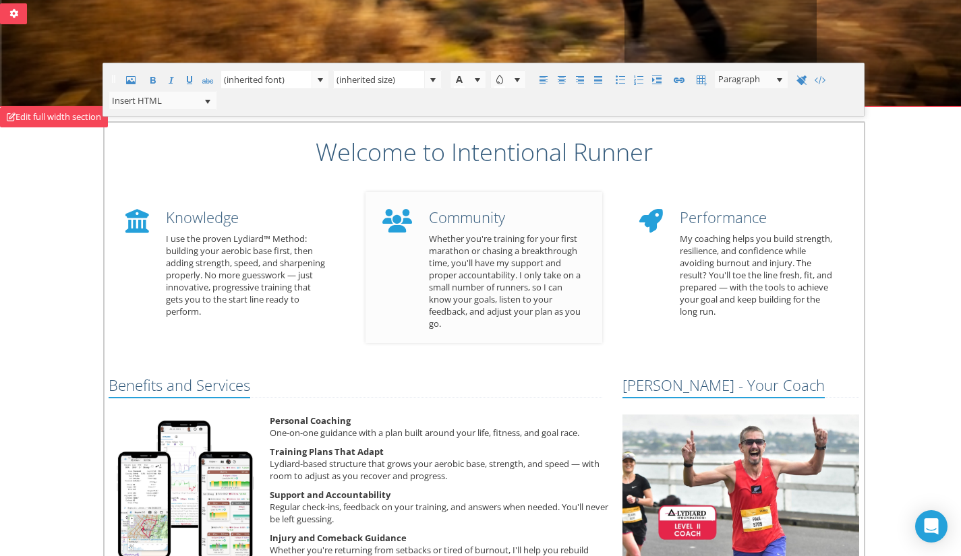
click at [437, 303] on p "Whether you're training for your first marathon or chasing a breakthrough time,…" at bounding box center [505, 281] width 153 height 97
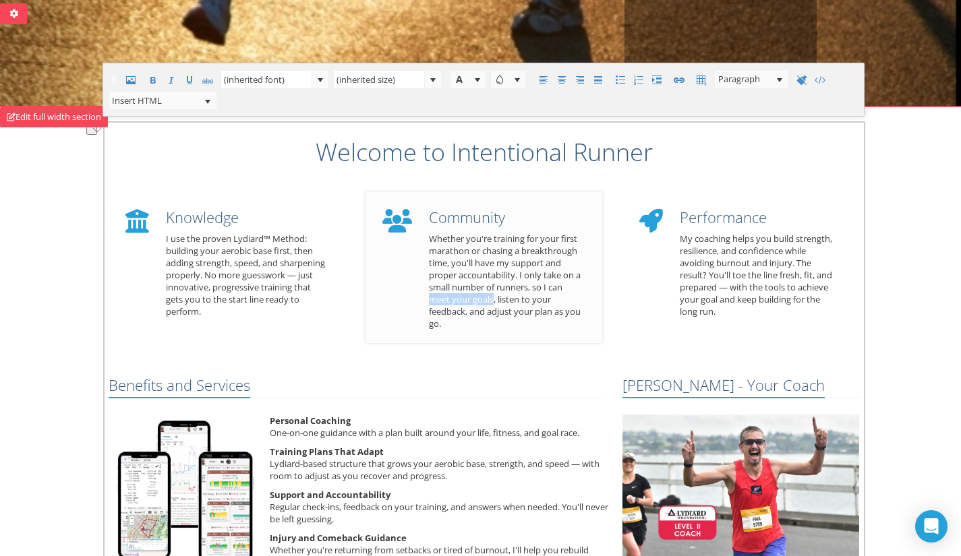
drag, startPoint x: 493, startPoint y: 299, endPoint x: 424, endPoint y: 301, distance: 68.8
click at [424, 301] on div "Community Whether you're training for your first marathon or chasing a breakthr…" at bounding box center [505, 269] width 173 height 134
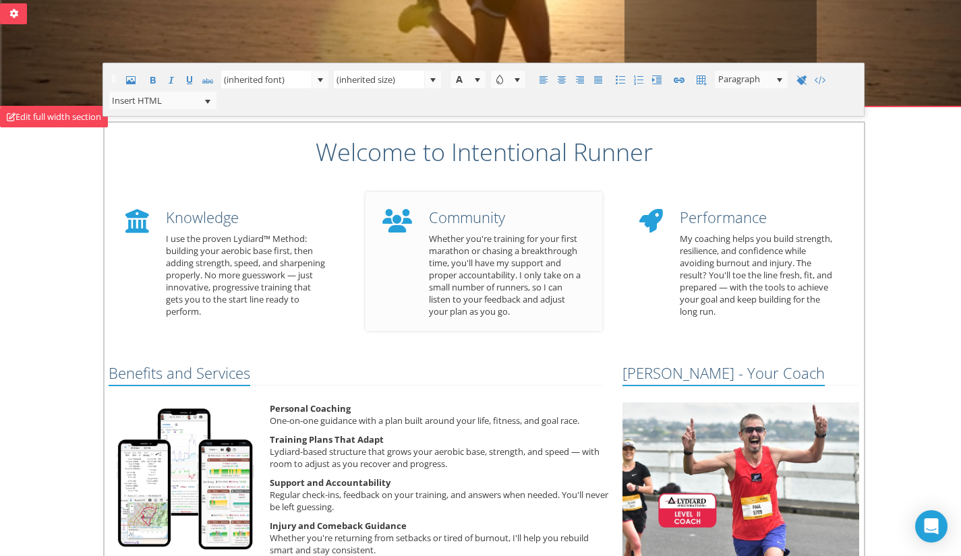
click at [531, 303] on p "Whether you're training for your first marathon or chasing a breakthrough time,…" at bounding box center [505, 275] width 153 height 85
click at [485, 311] on p "Whether you're training for your first marathon or chasing a breakthrough time,…" at bounding box center [505, 275] width 153 height 85
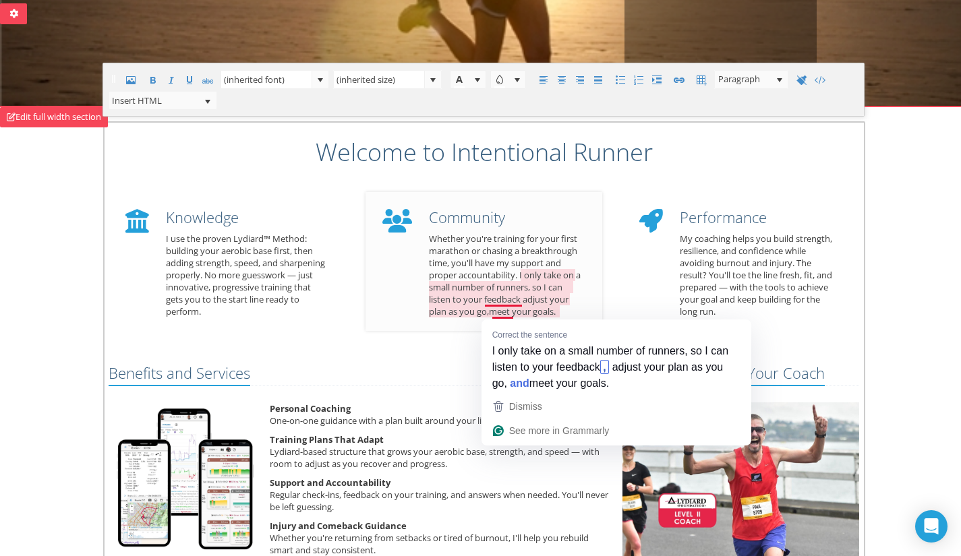
click at [494, 310] on span "meet your goals" at bounding box center [521, 311] width 65 height 12
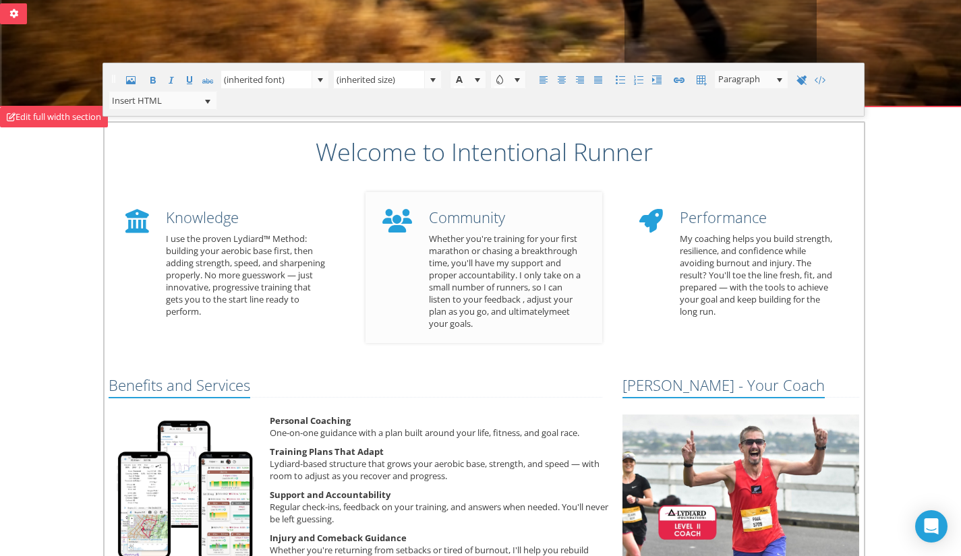
click at [564, 313] on span "meet your goals" at bounding box center [499, 317] width 141 height 24
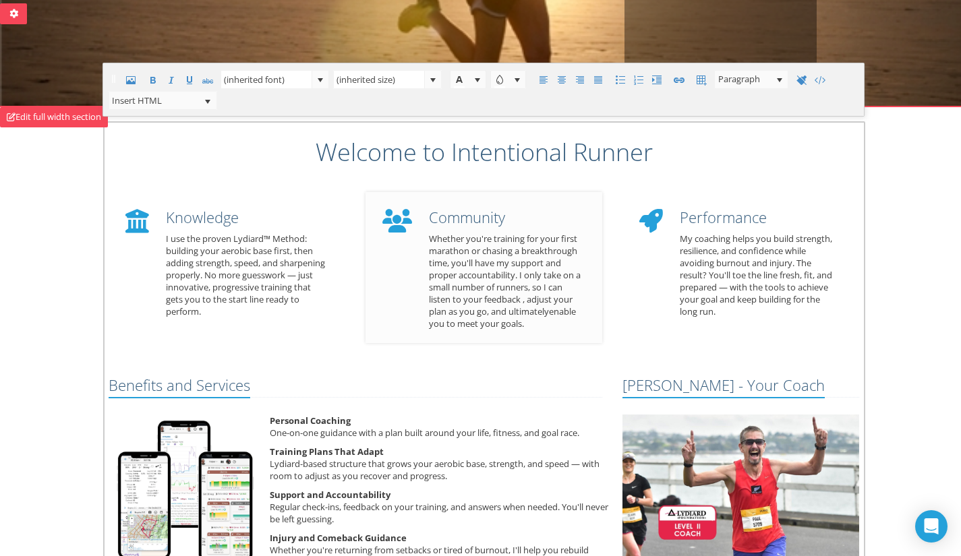
click at [471, 322] on span "enable you to meet your goals" at bounding box center [502, 317] width 147 height 24
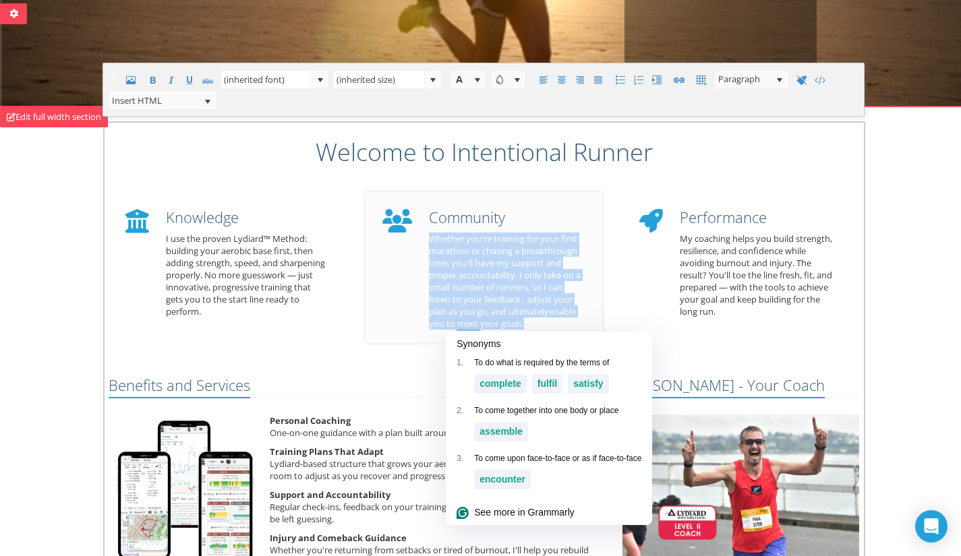
click at [471, 322] on span "enable you to meet your goals" at bounding box center [502, 317] width 147 height 24
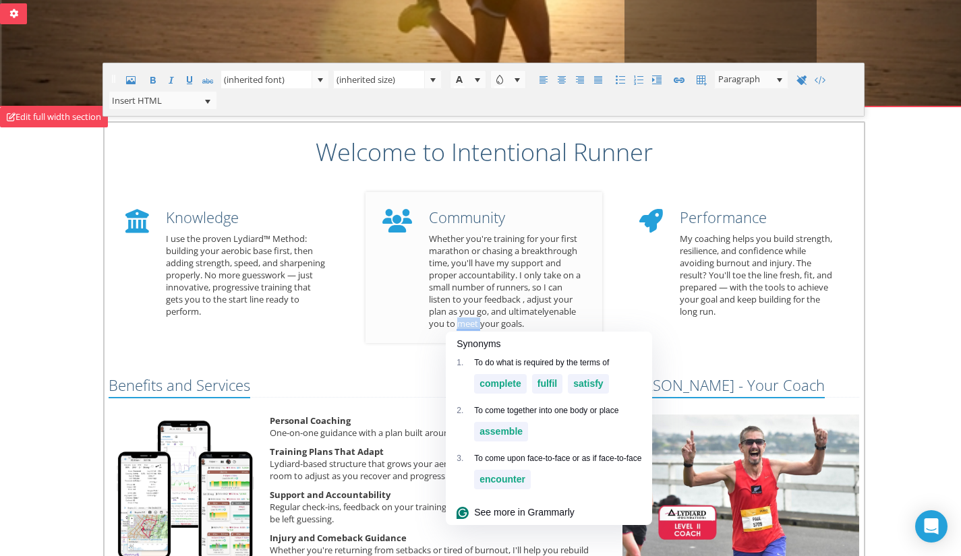
click at [471, 322] on span "enable you to meet your goals" at bounding box center [502, 317] width 147 height 24
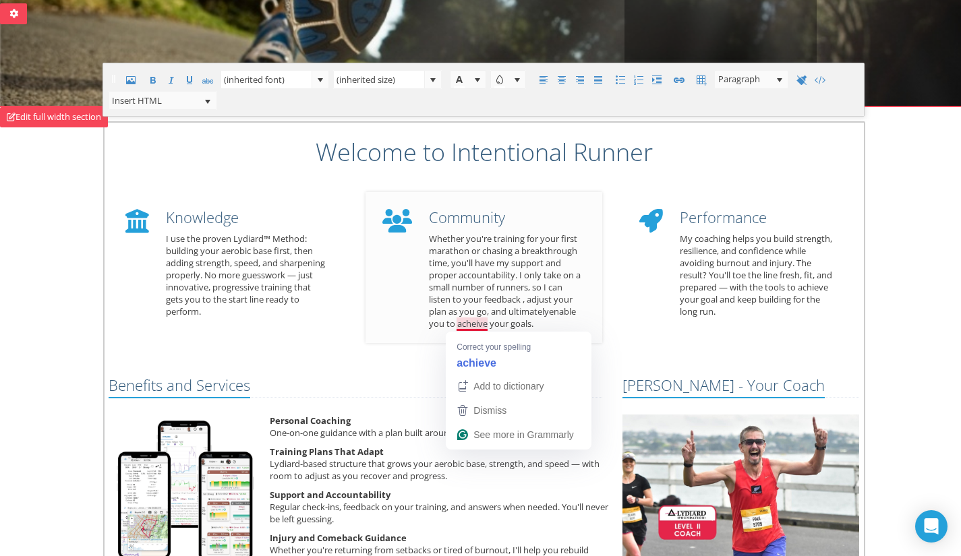
click at [471, 323] on span "enable you to acheive your goals" at bounding box center [502, 317] width 147 height 24
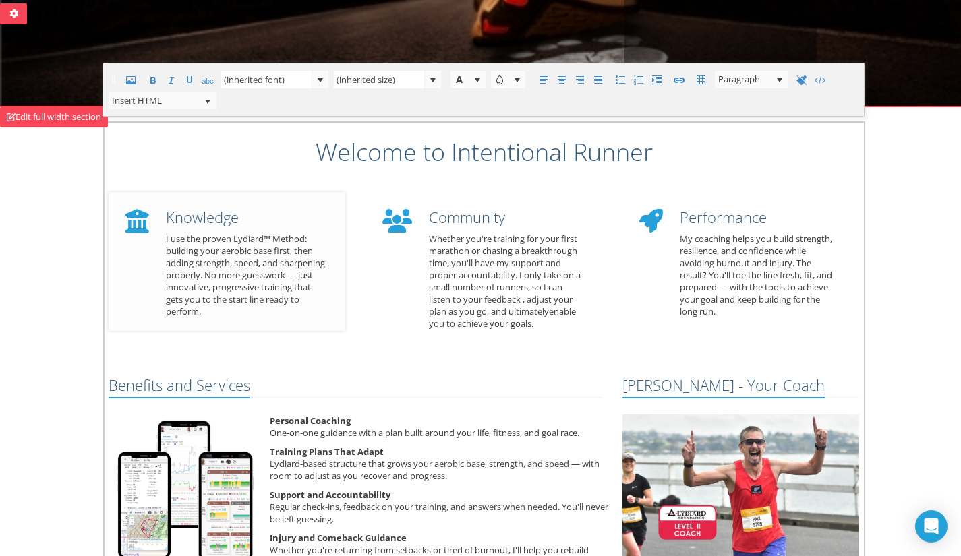
click at [193, 221] on h4 "Knowledge" at bounding box center [245, 217] width 159 height 17
click at [477, 226] on h4 "Community" at bounding box center [505, 217] width 153 height 17
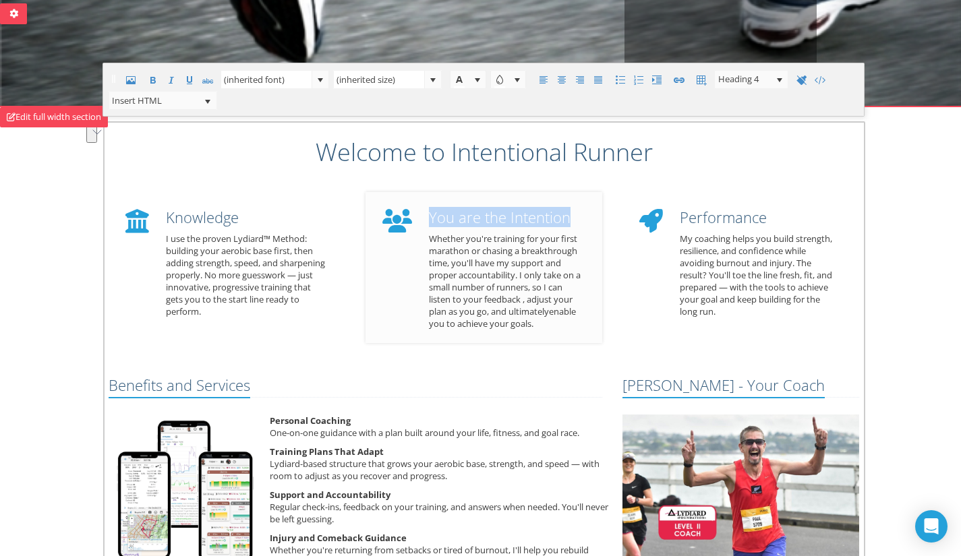
drag, startPoint x: 576, startPoint y: 218, endPoint x: 432, endPoint y: 219, distance: 144.3
click at [432, 219] on h4 "You are the Intention" at bounding box center [505, 217] width 153 height 17
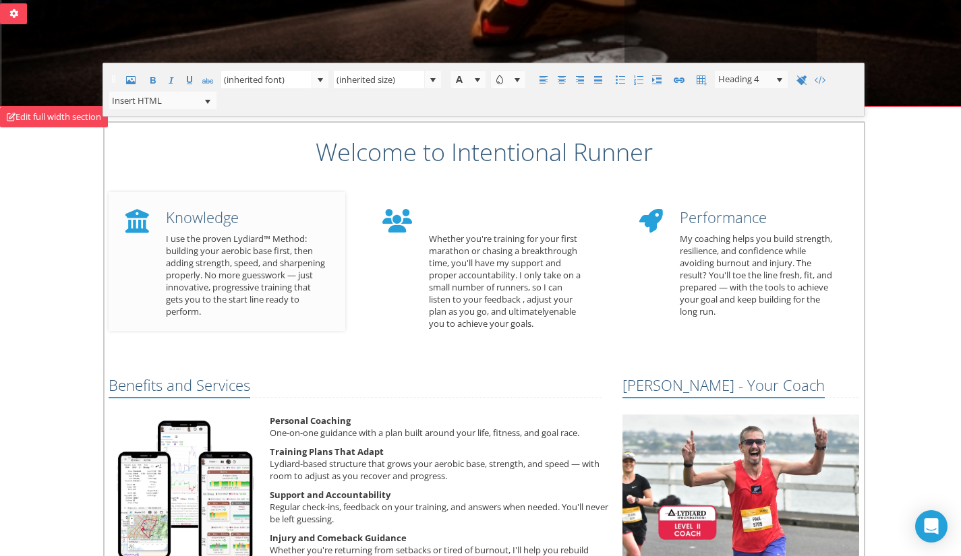
click at [188, 222] on h4 "Knowledge" at bounding box center [245, 217] width 159 height 17
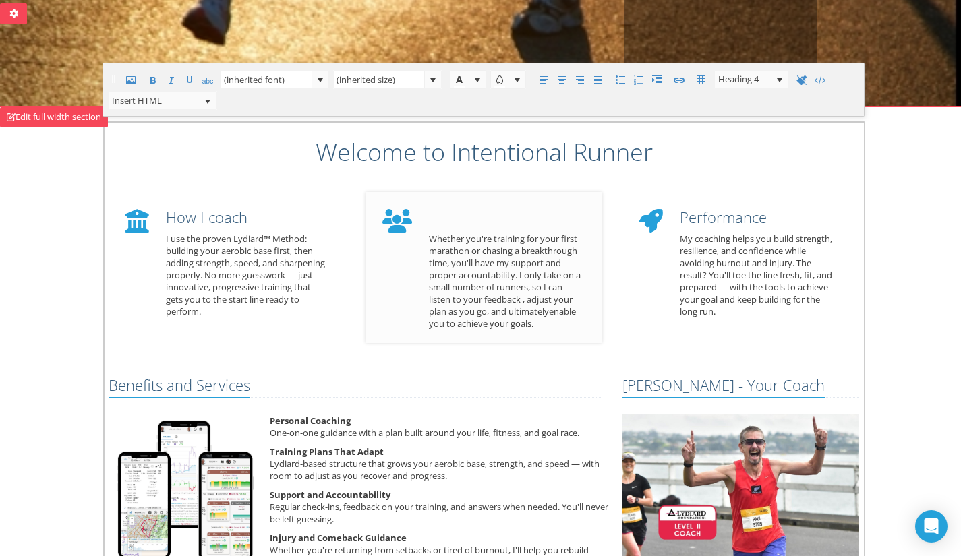
click at [479, 219] on h4 "To enrich screen reader interactions, please activate Accessibility in Grammarl…" at bounding box center [505, 217] width 153 height 17
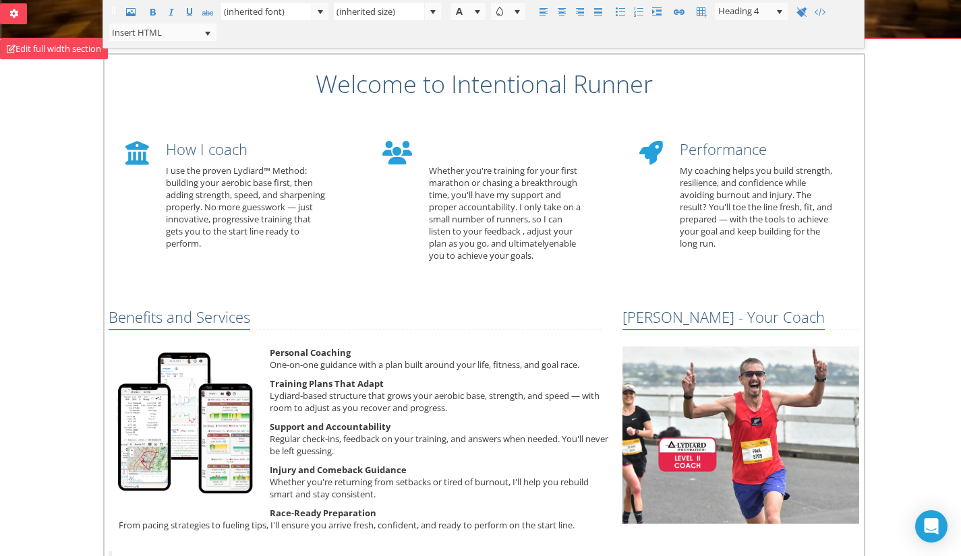
scroll to position [220, 0]
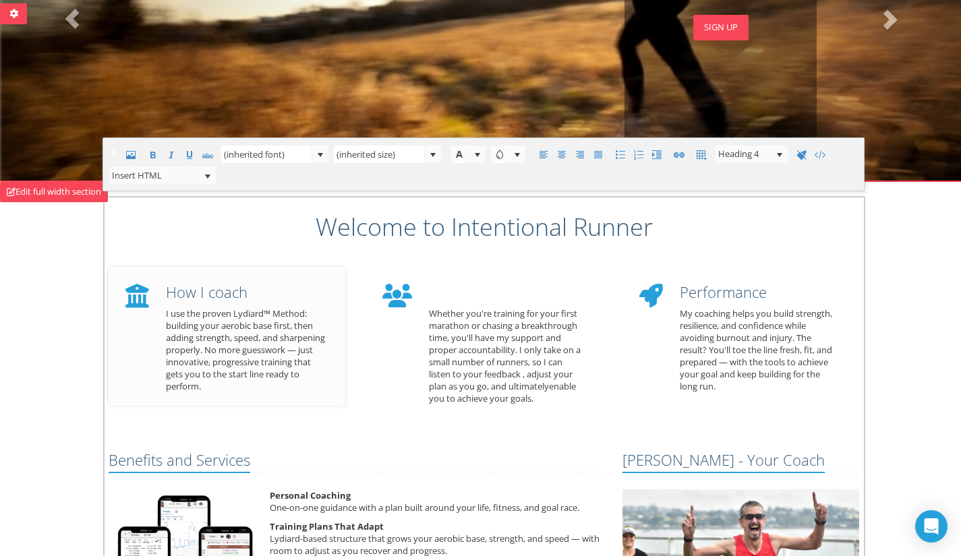
click at [178, 290] on h4 "How I coach" at bounding box center [245, 292] width 159 height 17
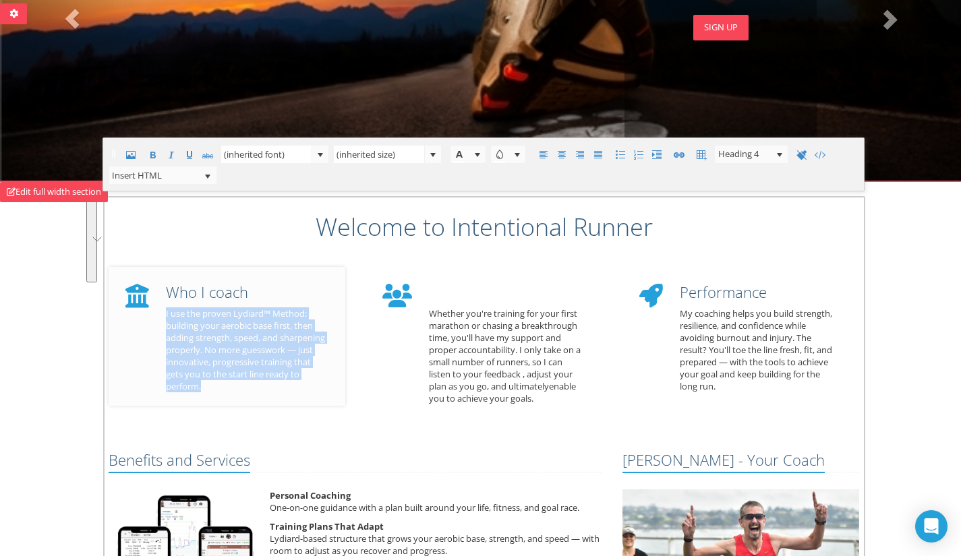
drag, startPoint x: 305, startPoint y: 382, endPoint x: 164, endPoint y: 316, distance: 155.0
click at [164, 316] on div "Who I coach I use the proven Lydiard™ Method: building your aerobic base first,…" at bounding box center [245, 338] width 179 height 122
copy p "I use the proven Lydiard™ Method: building your aerobic base first, then adding…"
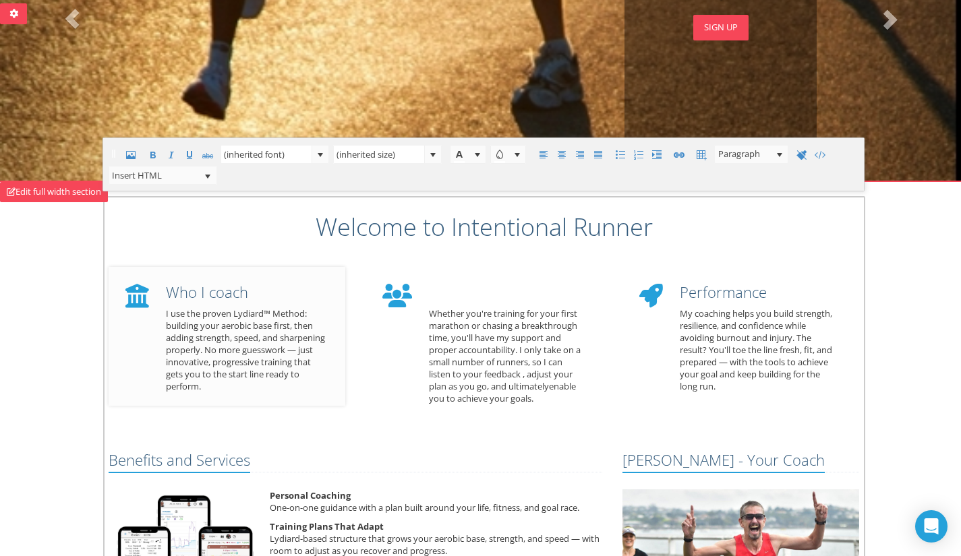
click at [200, 349] on p "I use the proven Lydiard™ Method: building your aerobic base first, then adding…" at bounding box center [245, 349] width 159 height 85
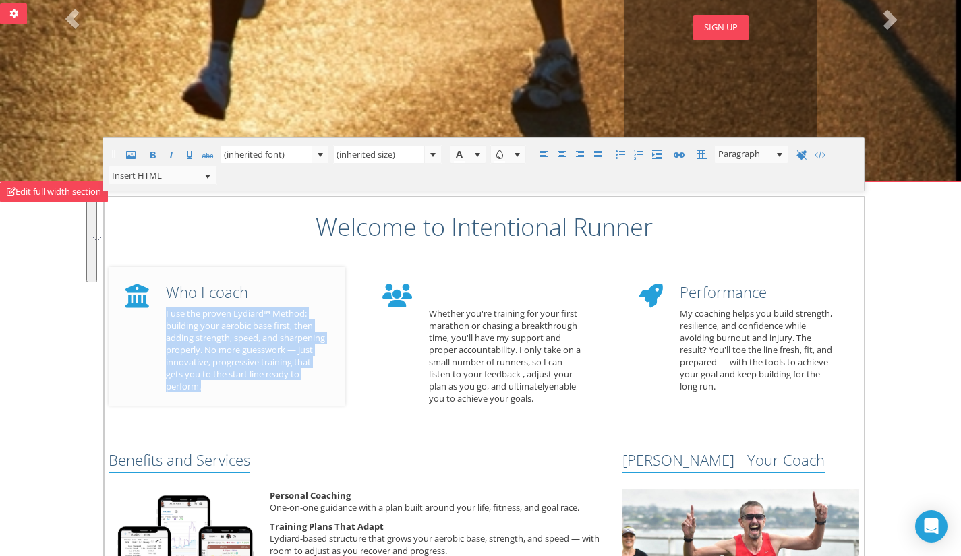
drag, startPoint x: 301, startPoint y: 382, endPoint x: 164, endPoint y: 316, distance: 152.0
click at [164, 316] on div "Who I coach I use the proven Lydiard™ Method: building your aerobic base first,…" at bounding box center [245, 338] width 179 height 122
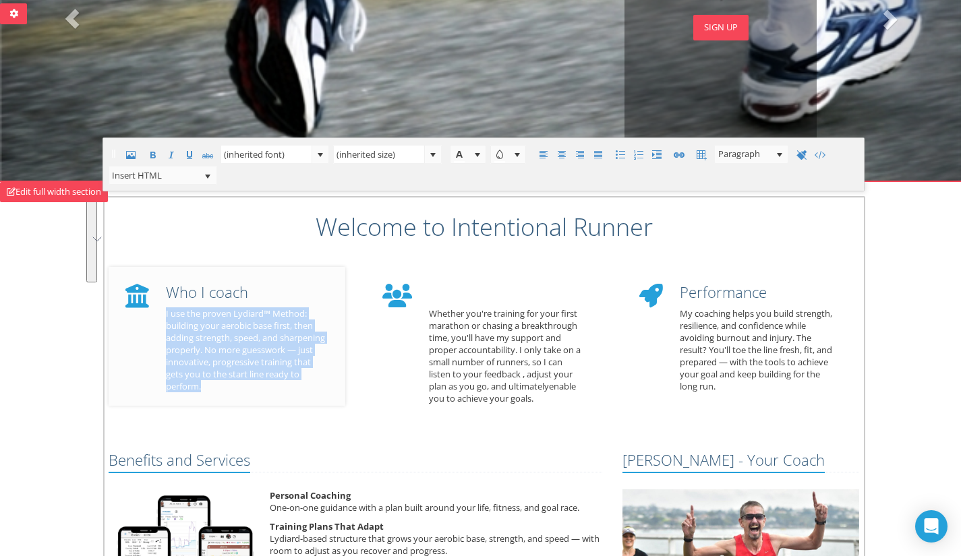
click at [200, 355] on p "I use the proven Lydiard™ Method: building your aerobic base first, then adding…" at bounding box center [245, 349] width 159 height 85
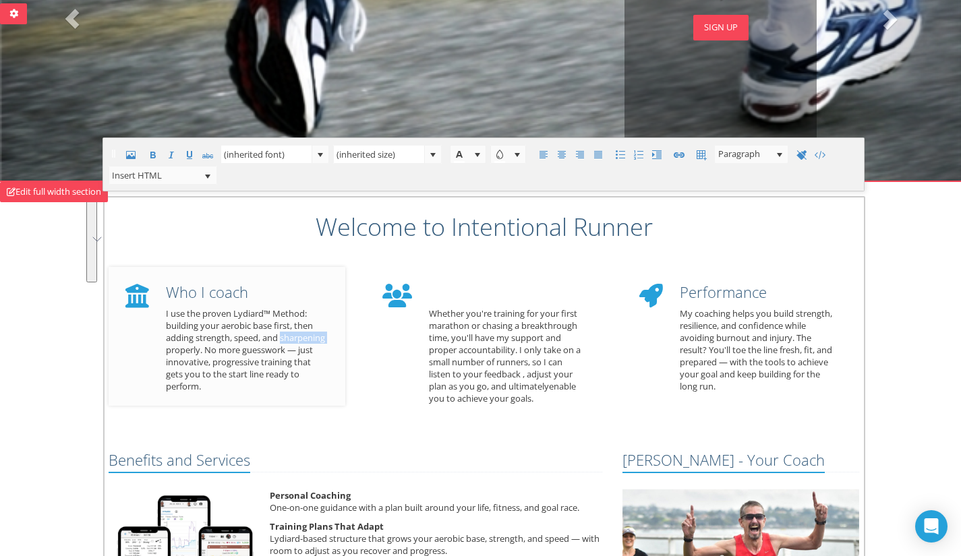
click at [200, 355] on p "I use the proven Lydiard™ Method: building your aerobic base first, then adding…" at bounding box center [245, 349] width 159 height 85
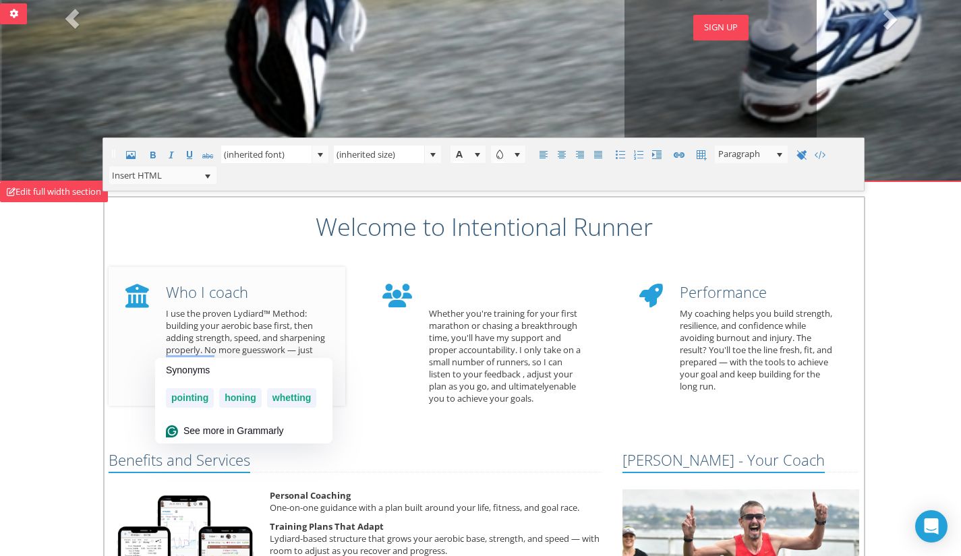
click at [254, 342] on p "I use the proven Lydiard™ Method: building your aerobic base first, then adding…" at bounding box center [245, 349] width 159 height 85
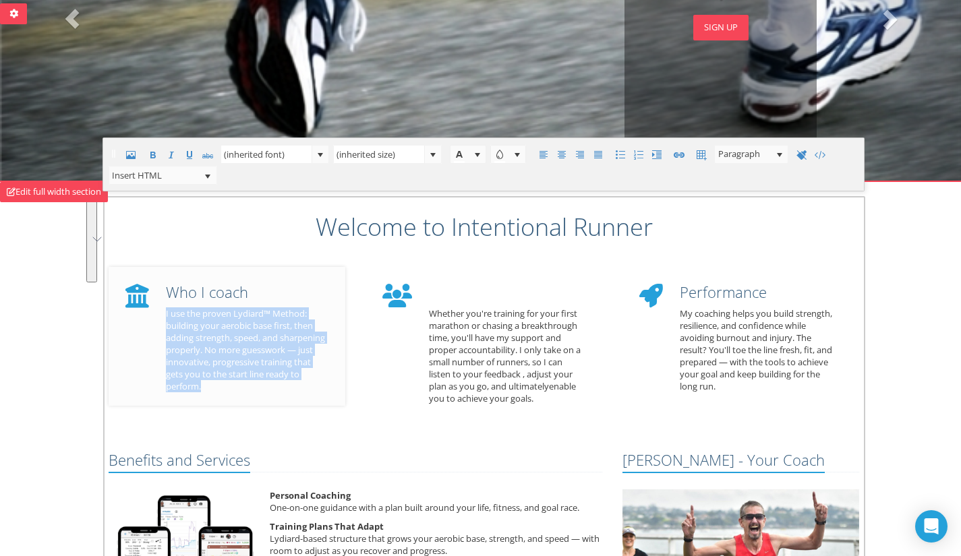
drag, startPoint x: 298, startPoint y: 383, endPoint x: 164, endPoint y: 315, distance: 150.5
click at [164, 315] on div "Who I coach I use the proven Lydiard™ Method: building your aerobic base first,…" at bounding box center [245, 338] width 179 height 122
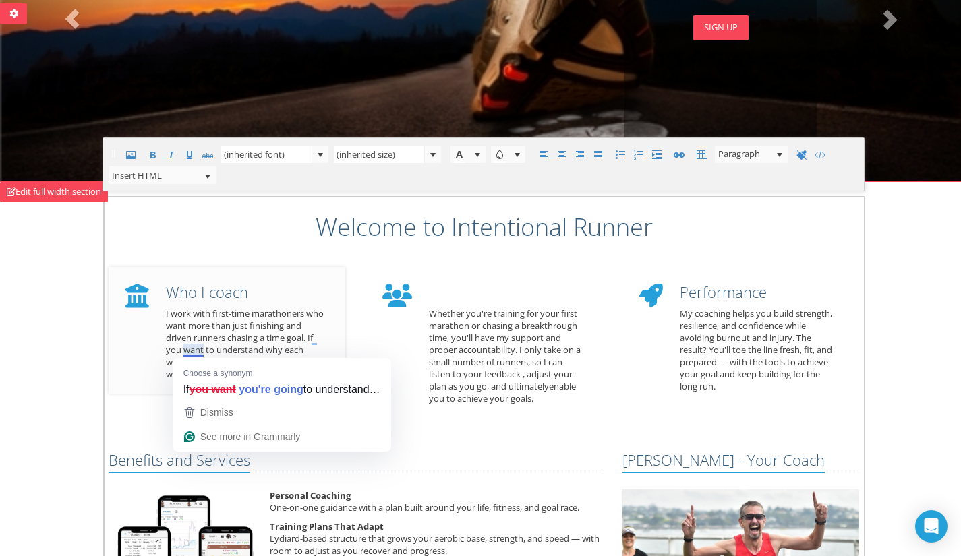
click at [268, 341] on p "I work with first-time marathoners who want more than just finishing and driven…" at bounding box center [245, 343] width 159 height 73
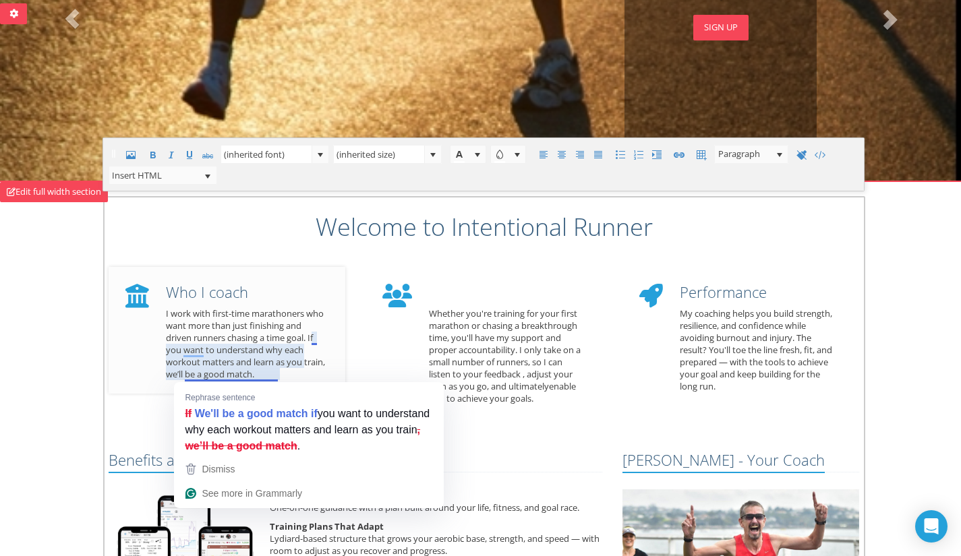
click at [237, 377] on p "I work with first-time marathoners who want more than just finishing and driven…" at bounding box center [245, 343] width 159 height 73
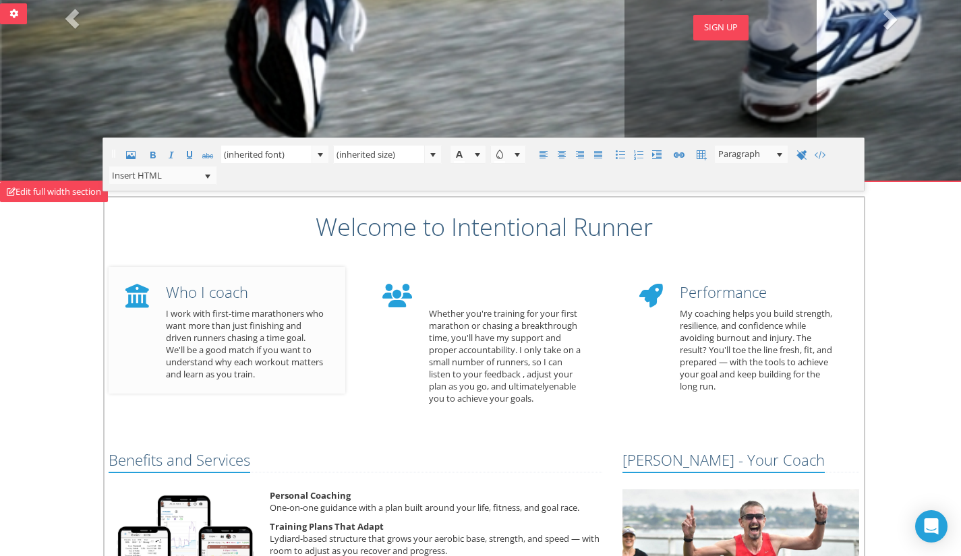
click at [283, 373] on p "I work with first-time marathoners who want more than just finishing and driven…" at bounding box center [245, 343] width 159 height 73
click at [222, 349] on p "I work with first-time marathoners who want more than just finishing and driven…" at bounding box center [245, 343] width 159 height 73
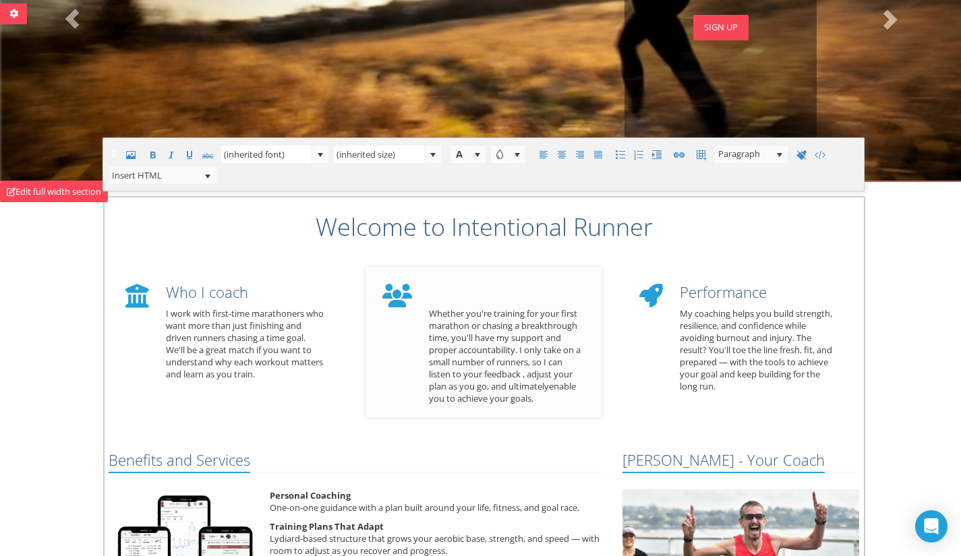
click at [461, 286] on h4 "To enrich screen reader interactions, please activate Accessibility in Grammarl…" at bounding box center [505, 292] width 153 height 17
click at [485, 338] on p "Whether you're training for your first marathon or chasing a breakthrough time,…" at bounding box center [505, 355] width 153 height 97
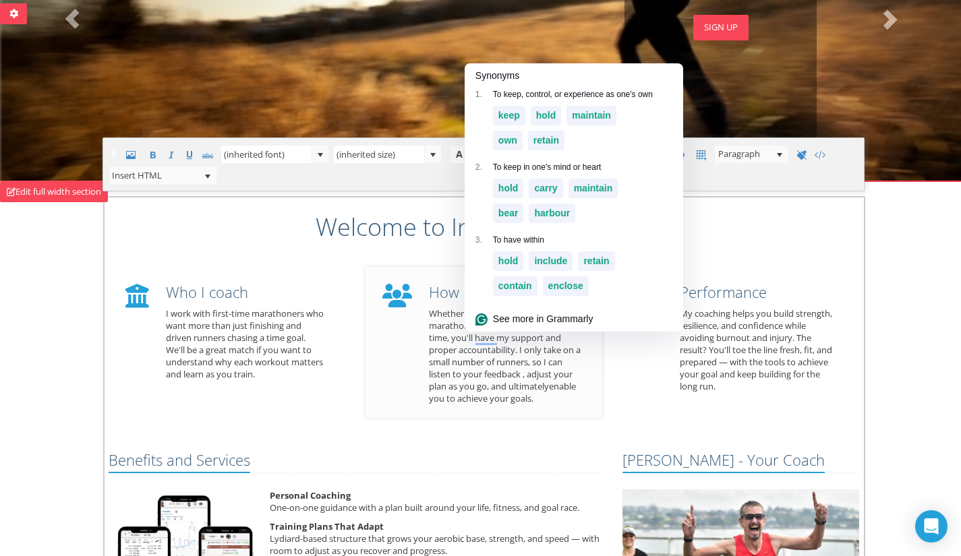
click at [556, 415] on div "How I coach Whether you're training for your first marathon or chasing a breakt…" at bounding box center [483, 342] width 237 height 151
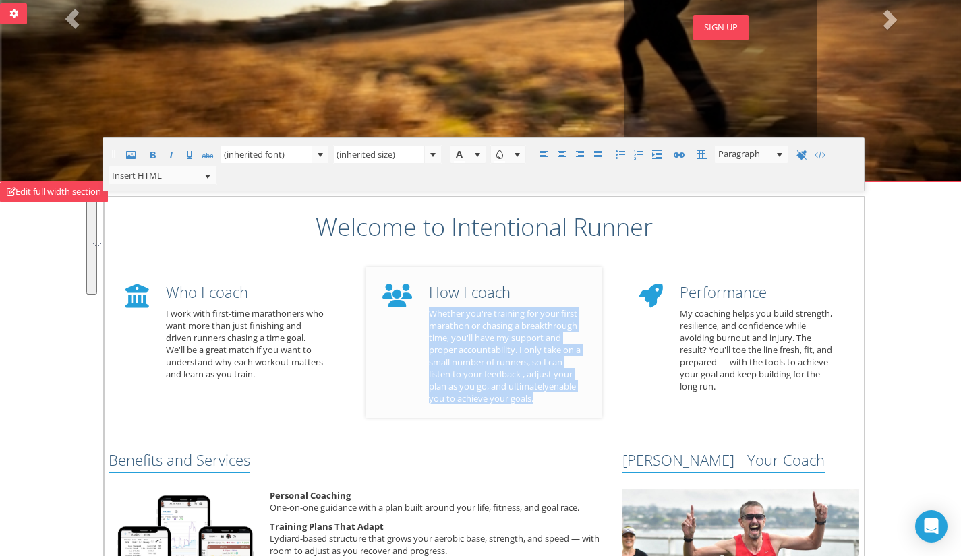
drag, startPoint x: 548, startPoint y: 400, endPoint x: 427, endPoint y: 318, distance: 146.6
click at [427, 318] on div "How I coach Whether you're training for your first marathon or chasing a breakt…" at bounding box center [505, 344] width 173 height 134
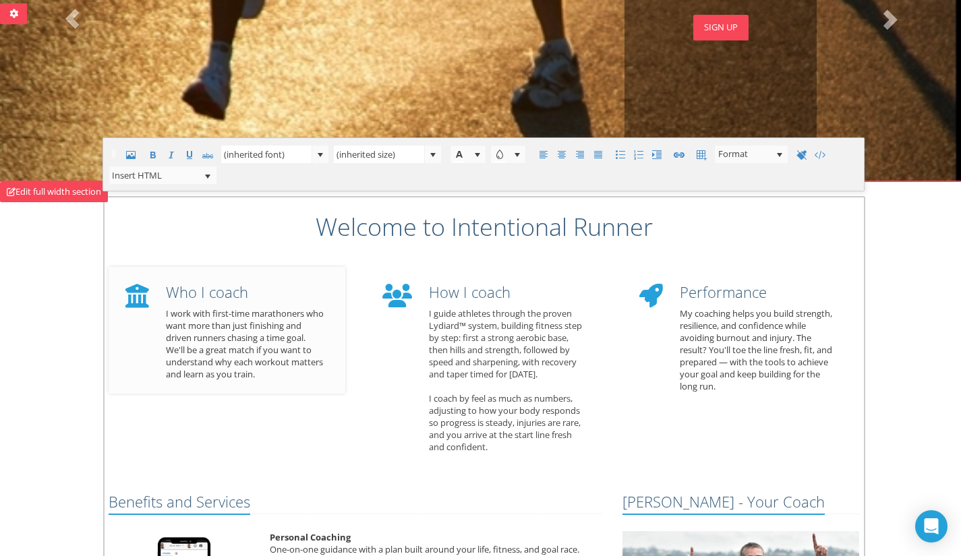
click at [266, 352] on p "I work with first-time marathoners who want more than just finishing and driven…" at bounding box center [245, 343] width 159 height 73
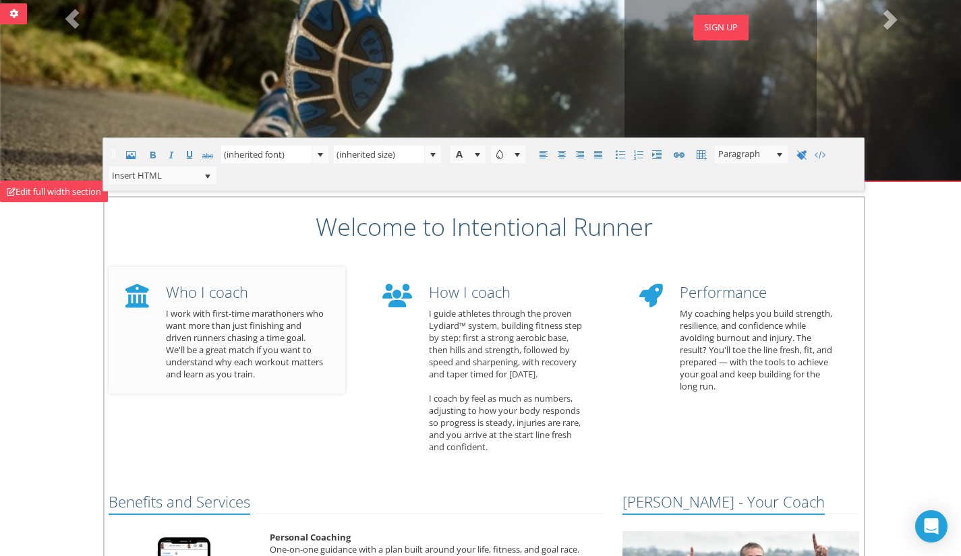
click at [266, 315] on p "I work with first-time marathoners who want more than just finishing and driven…" at bounding box center [245, 343] width 159 height 73
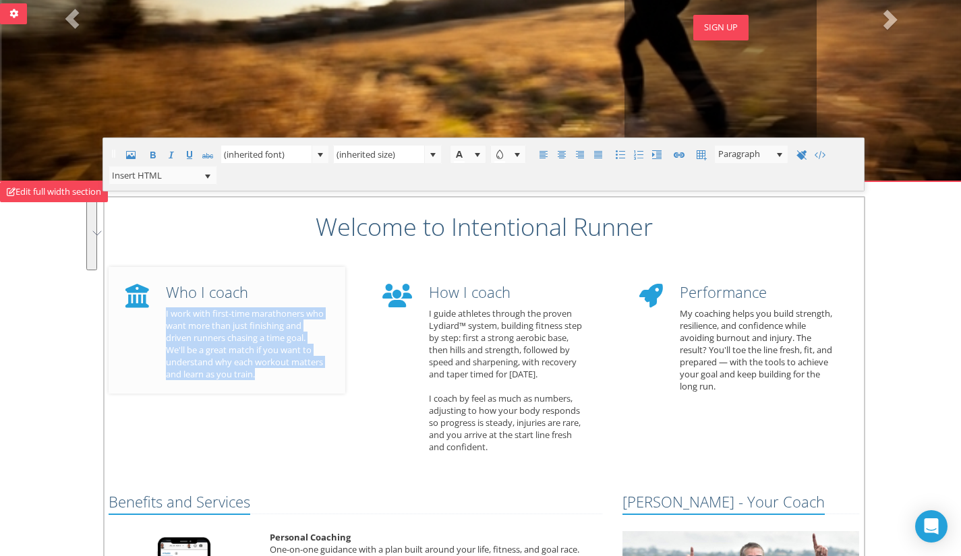
drag, startPoint x: 260, startPoint y: 378, endPoint x: 163, endPoint y: 316, distance: 114.6
click at [163, 316] on div "Who I coach I work with first-time marathoners who want more than just finishin…" at bounding box center [245, 332] width 179 height 110
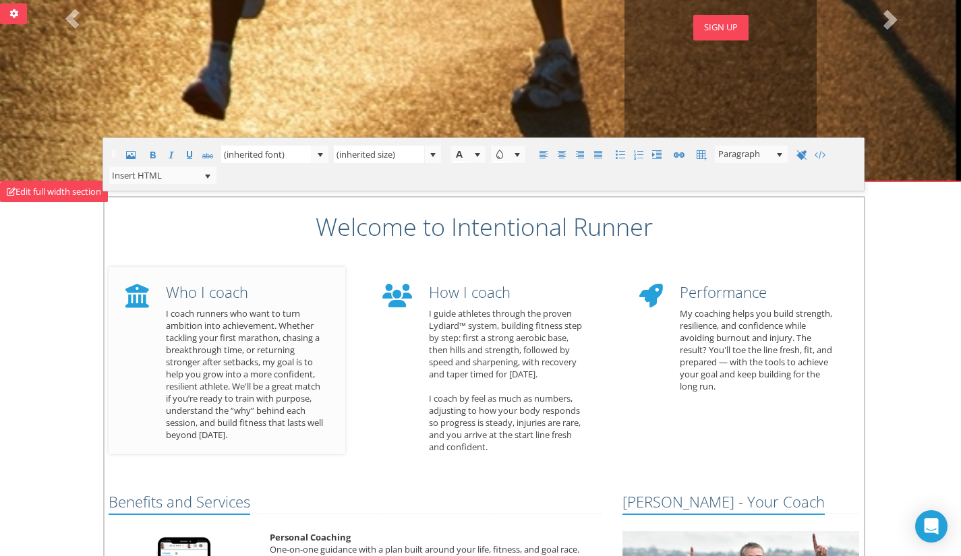
click at [233, 412] on p "I coach runners who want to turn ambition into achievement. Whether tackling yo…" at bounding box center [245, 373] width 159 height 133
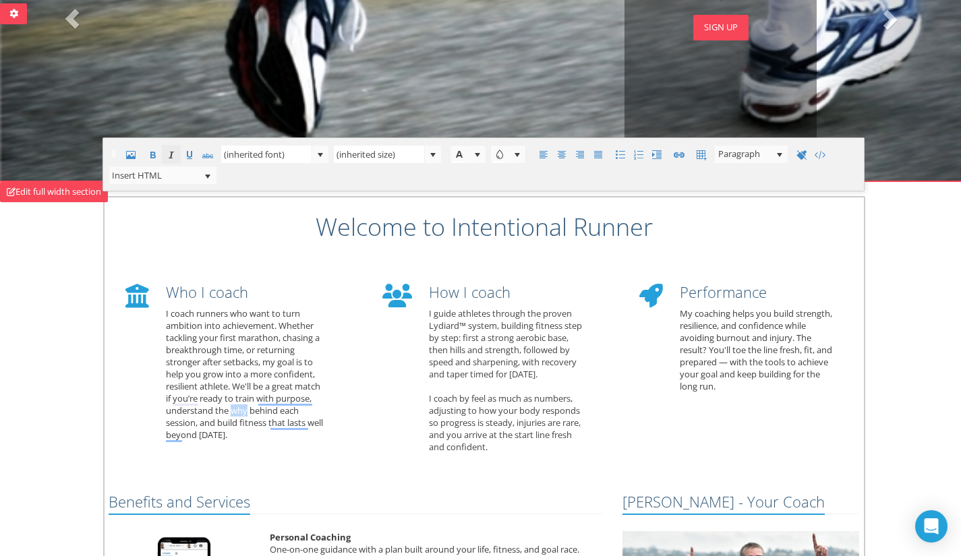
click at [173, 151] on span at bounding box center [171, 155] width 16 height 16
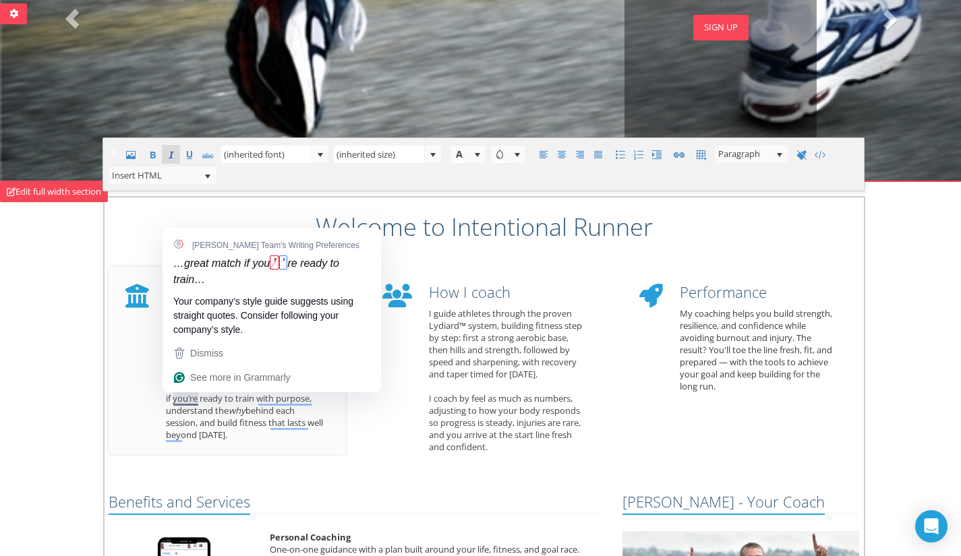
click at [189, 398] on p "I coach runners who want to turn ambition into achievement. Whether tackling yo…" at bounding box center [245, 373] width 159 height 133
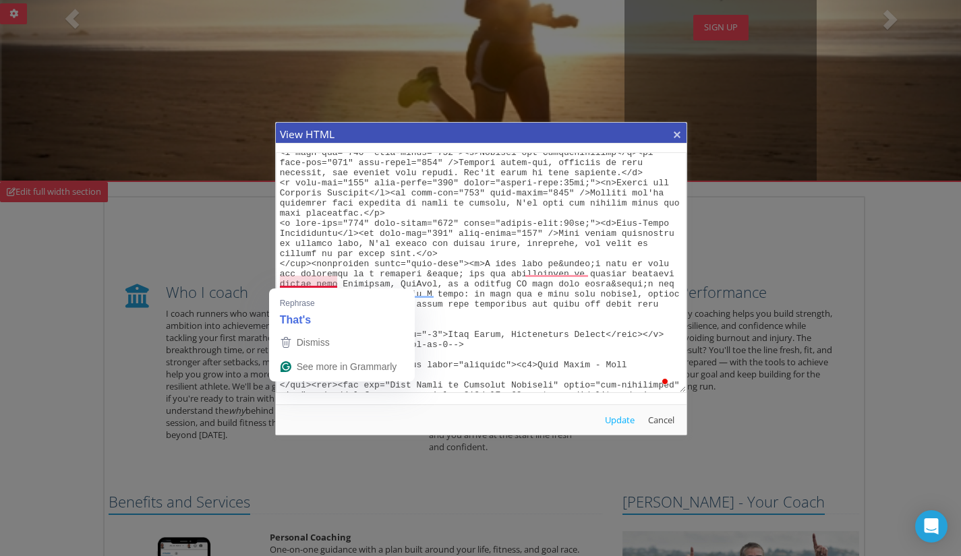
scroll to position [412, 0]
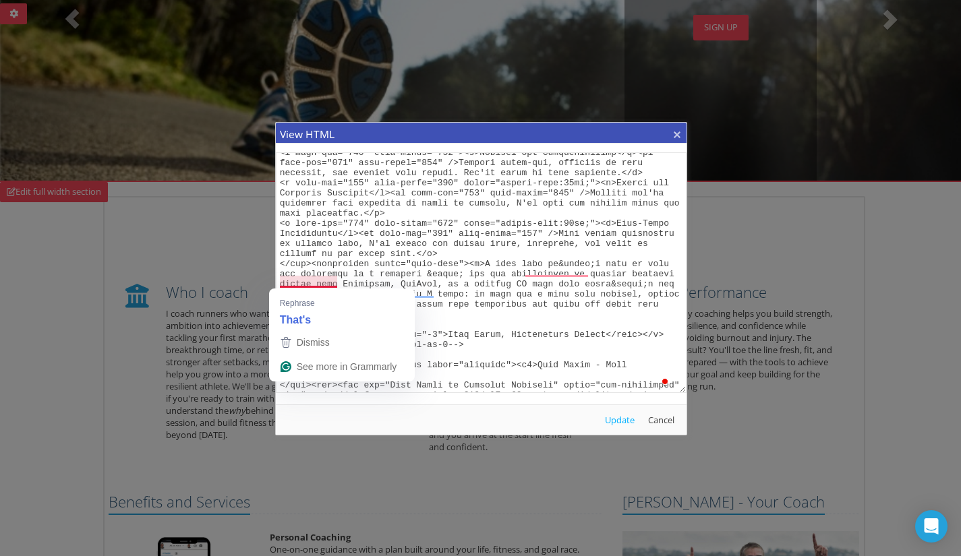
click at [332, 278] on textarea "To enrich screen reader interactions, please activate Accessibility in Grammarl…" at bounding box center [481, 272] width 411 height 241
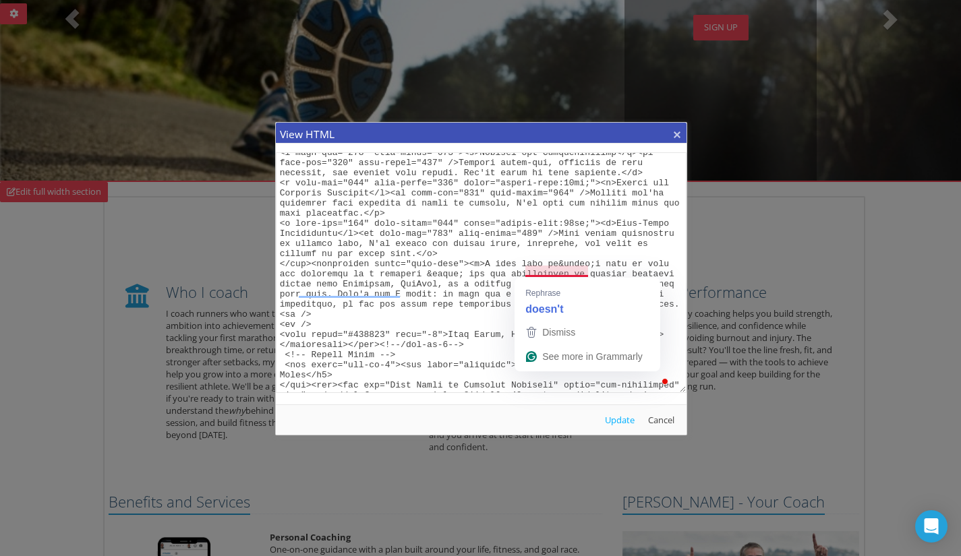
drag, startPoint x: 551, startPoint y: 269, endPoint x: 583, endPoint y: 268, distance: 31.7
click at [583, 268] on textarea "To enrich screen reader interactions, please activate Accessibility in Grammarl…" at bounding box center [481, 272] width 411 height 241
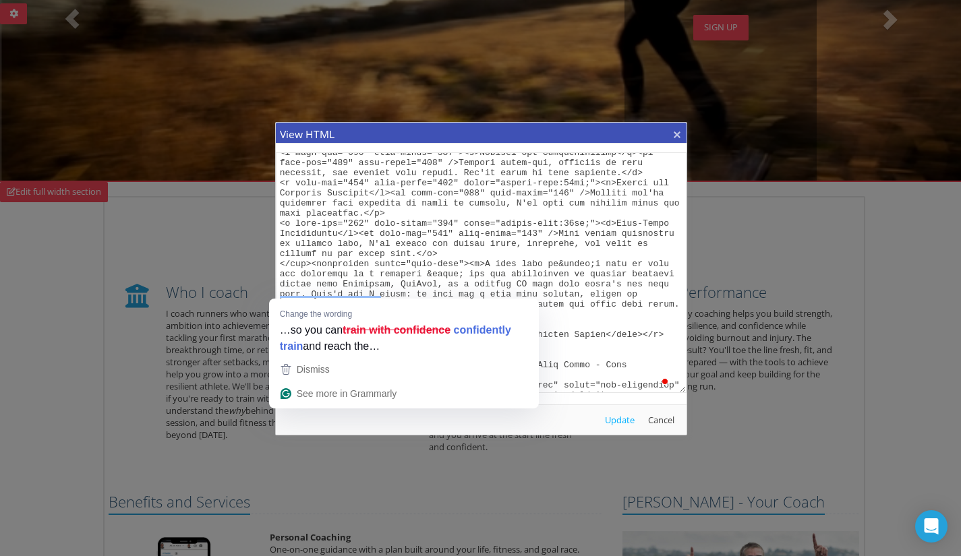
click at [430, 245] on textarea "To enrich screen reader interactions, please activate Accessibility in Grammarl…" at bounding box center [481, 272] width 411 height 241
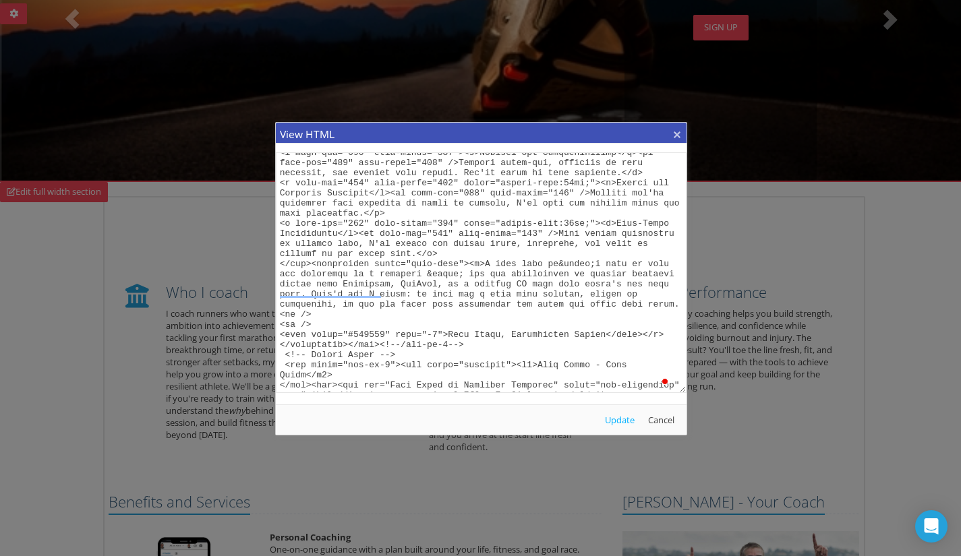
click at [483, 324] on textarea "To enrich screen reader interactions, please activate Accessibility in Grammarl…" at bounding box center [481, 272] width 411 height 241
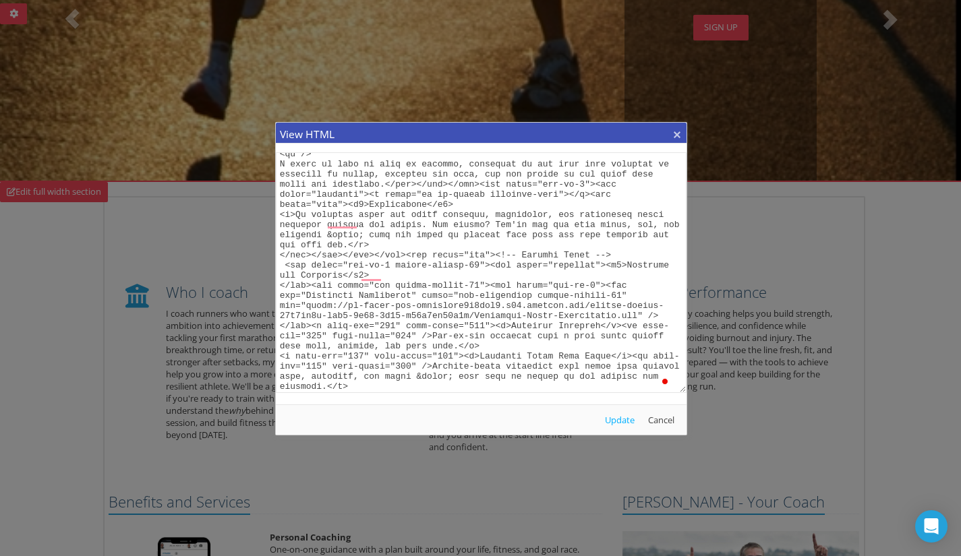
scroll to position [0, 0]
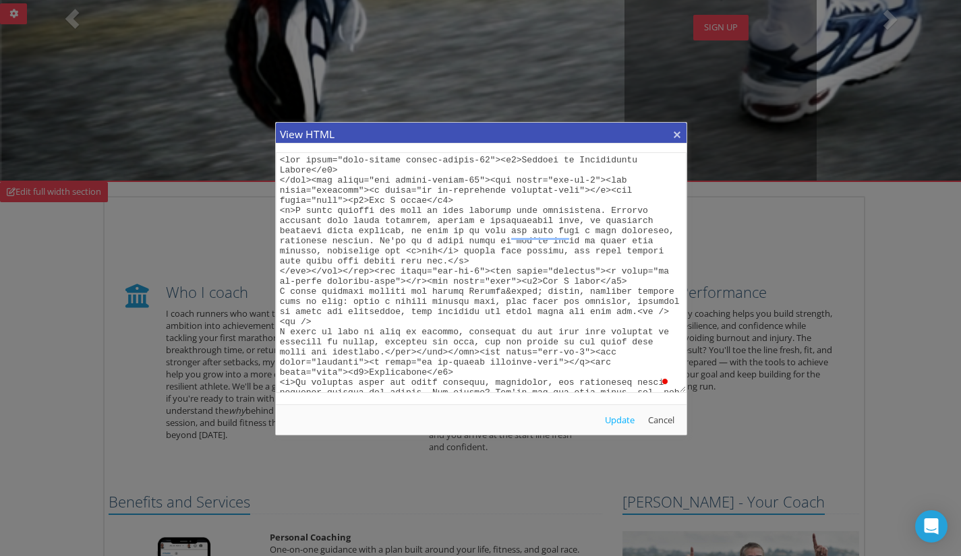
type textarea "<div class="text-center margin-bottom-40"><h1>Welcome to Intentional Runner</h1…"
click at [618, 417] on button "Update" at bounding box center [619, 420] width 40 height 19
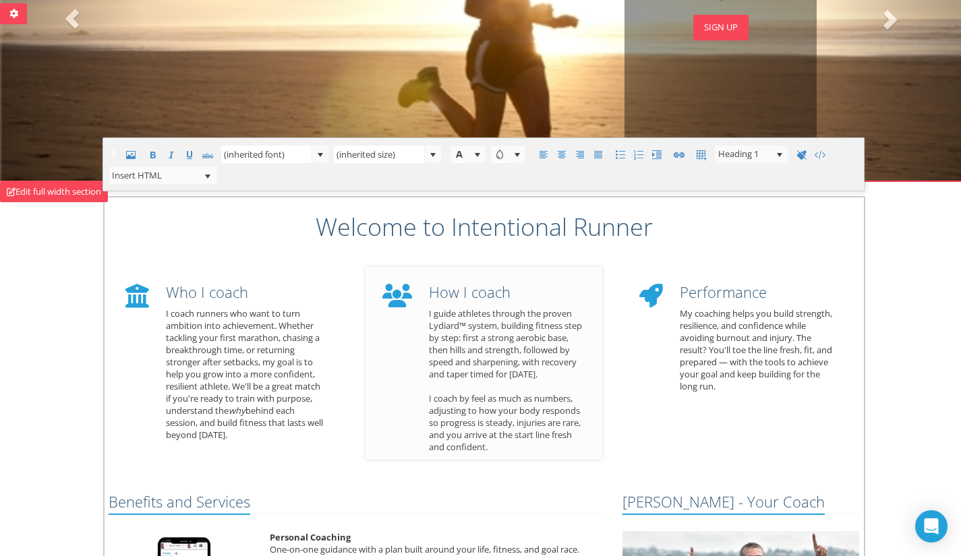
click at [457, 297] on h4 "How I coach" at bounding box center [505, 292] width 153 height 17
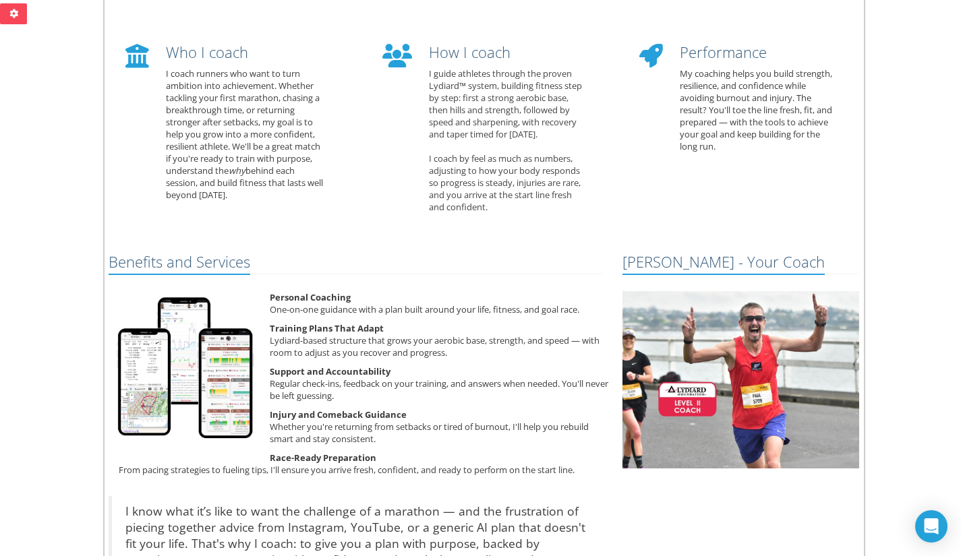
scroll to position [462, 0]
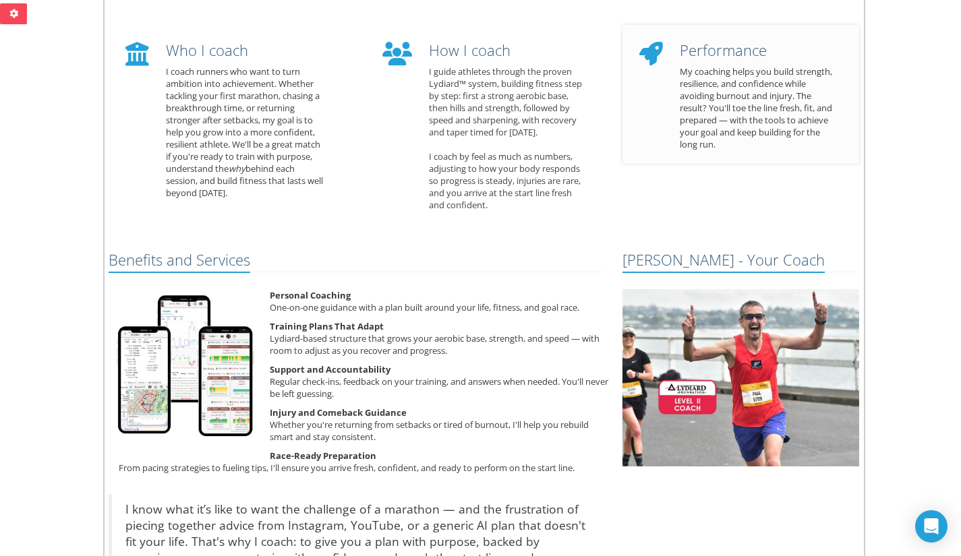
click at [781, 117] on p "My coaching helps you build strength, resilience, and confidence while avoiding…" at bounding box center [759, 107] width 159 height 85
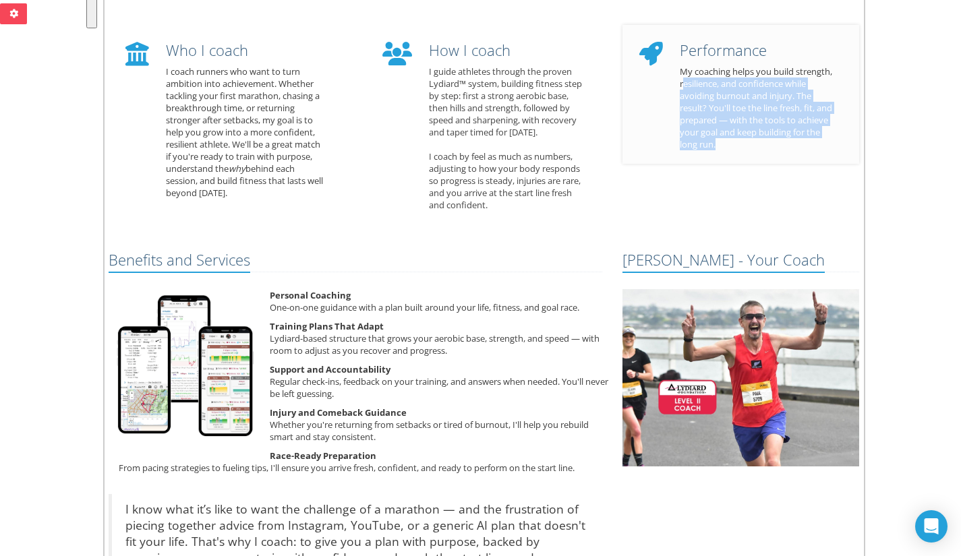
drag, startPoint x: 725, startPoint y: 145, endPoint x: 681, endPoint y: 79, distance: 79.3
click at [681, 79] on p "My coaching helps you build strength, resilience, and confidence while avoiding…" at bounding box center [759, 107] width 159 height 85
click at [758, 152] on div "Performance My coaching helps you build strength, resilience, and confidence wh…" at bounding box center [758, 96] width 179 height 122
drag, startPoint x: 758, startPoint y: 152, endPoint x: 678, endPoint y: 75, distance: 111.1
click at [678, 75] on div "Performance My coaching helps you build strength, resilience, and confidence wh…" at bounding box center [758, 96] width 179 height 122
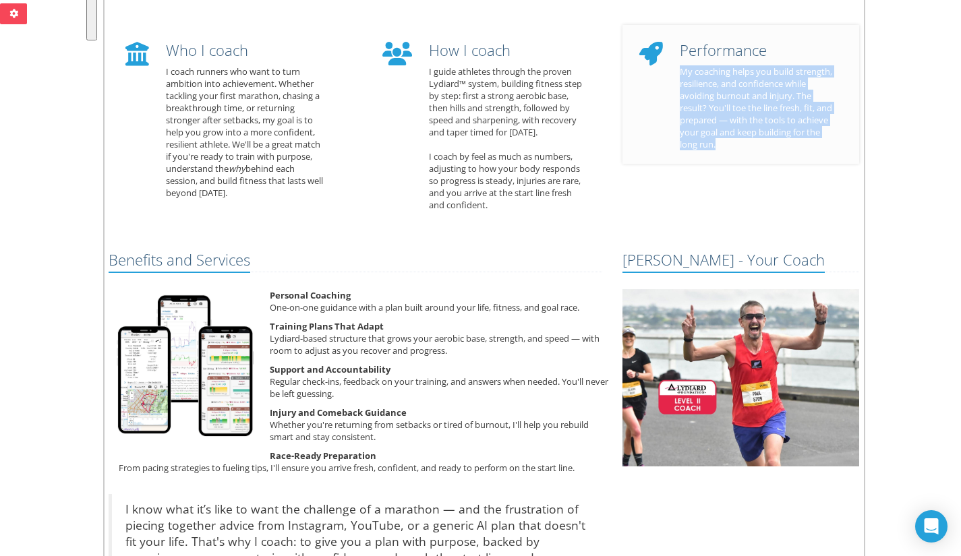
paste div "To enrich screen reader interactions, please activate Accessibility in Grammarl…"
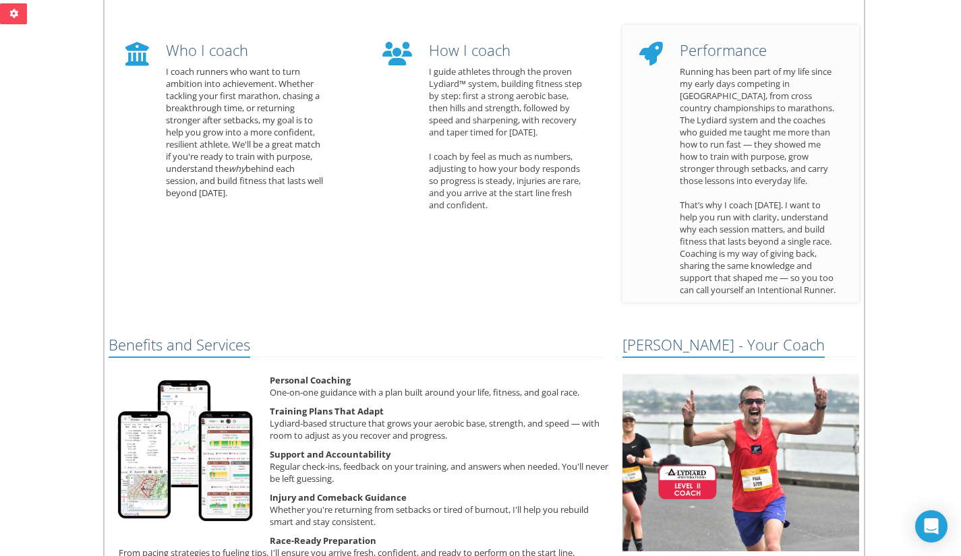
click at [713, 52] on h4 "Performance" at bounding box center [759, 50] width 159 height 17
click at [874, 256] on div "Edit main section Welcome to Intentional Runner Who I coach I coach runners who…" at bounding box center [484, 354] width 782 height 800
click at [710, 184] on div "Why I coach Running has been part of my life since my early days competing in […" at bounding box center [758, 165] width 179 height 261
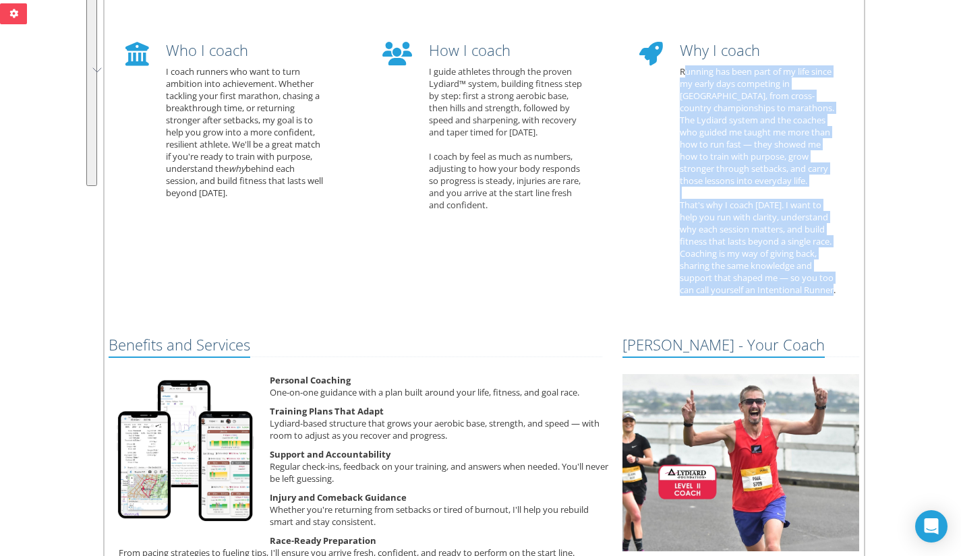
drag, startPoint x: 842, startPoint y: 287, endPoint x: 681, endPoint y: 75, distance: 266.6
click at [681, 75] on div "Why I coach Running has been part of my life since my early days competing in […" at bounding box center [758, 165] width 179 height 261
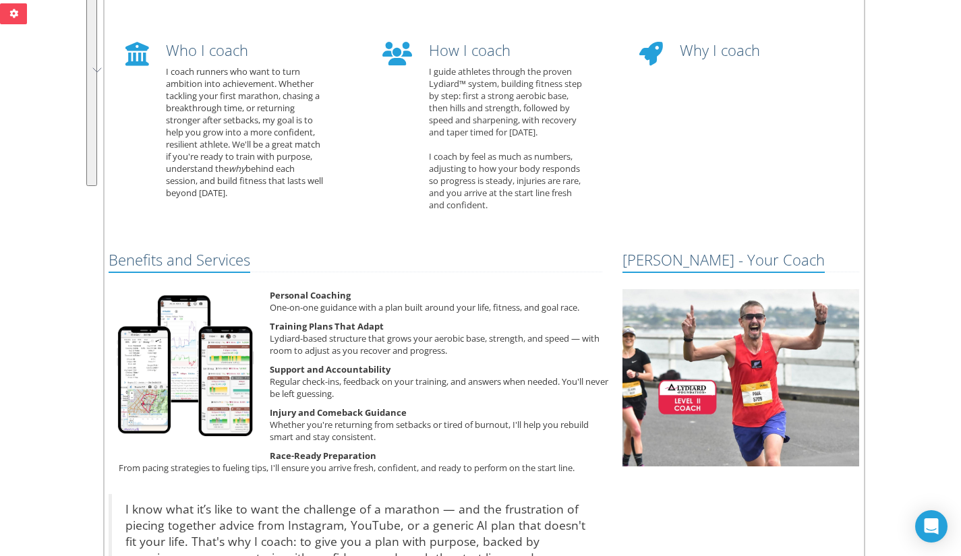
scroll to position [454, 0]
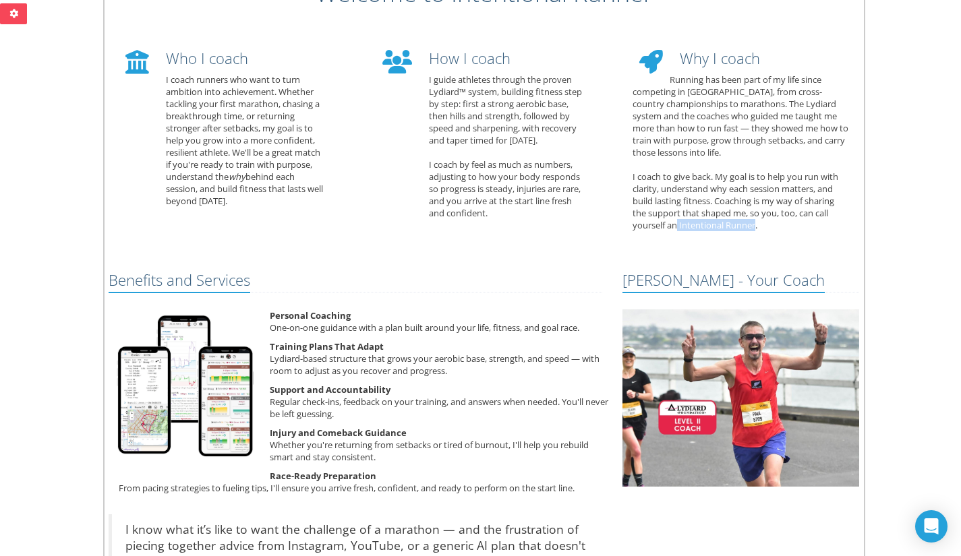
drag, startPoint x: 679, startPoint y: 226, endPoint x: 755, endPoint y: 222, distance: 76.3
click at [755, 222] on div "Why I coach Running has been part of my life since competing in [GEOGRAPHIC_DAT…" at bounding box center [740, 135] width 237 height 205
click at [790, 143] on div "Why I coach Running has been part of my life since competing in [GEOGRAPHIC_DAT…" at bounding box center [740, 135] width 237 height 205
click at [571, 326] on p "Personal Coaching One-on-one guidance with a plan built around your life, fitne…" at bounding box center [355, 321] width 514 height 24
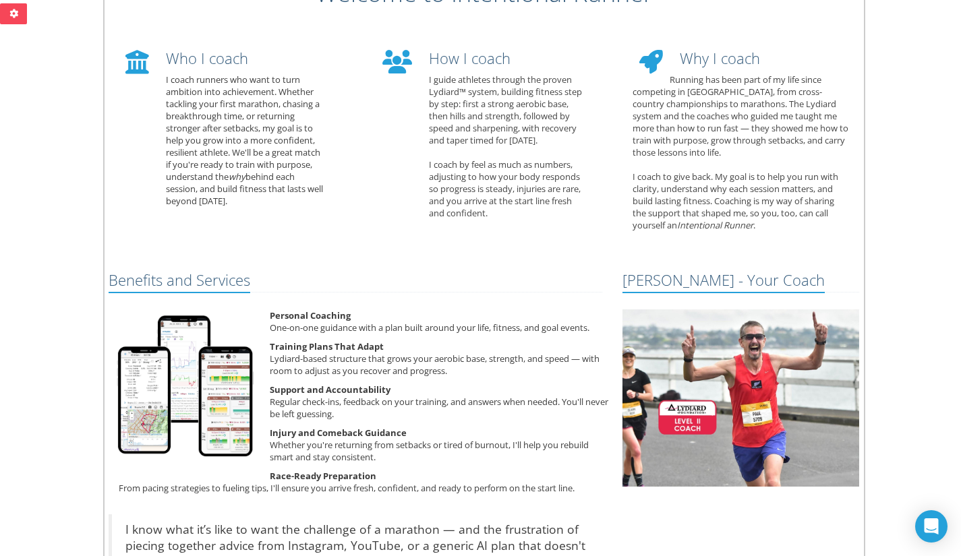
click at [463, 92] on div "How I coach I guide athletes through the proven Lydiard™ system, building fitne…" at bounding box center [505, 131] width 173 height 176
drag, startPoint x: 465, startPoint y: 91, endPoint x: 427, endPoint y: 88, distance: 37.8
click at [427, 88] on div "How I coach I guide athletes through the proven Lydiard™ system, building fitne…" at bounding box center [505, 131] width 173 height 176
copy div "Lydiard™"
click at [783, 102] on div "Why I coach Running has been part of my life since competing in [GEOGRAPHIC_DAT…" at bounding box center [740, 135] width 237 height 205
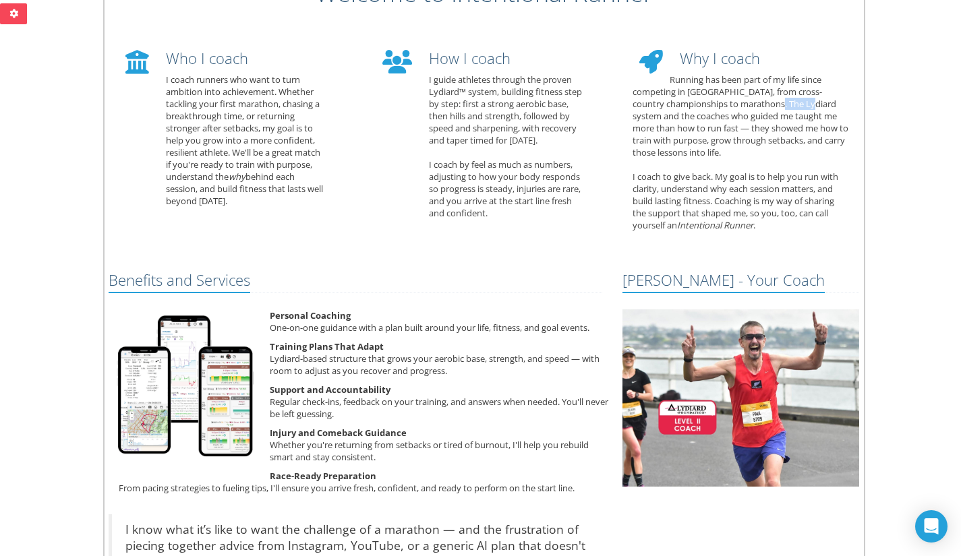
click at [783, 102] on div "Why I coach Running has been part of my life since competing in [GEOGRAPHIC_DAT…" at bounding box center [740, 135] width 237 height 205
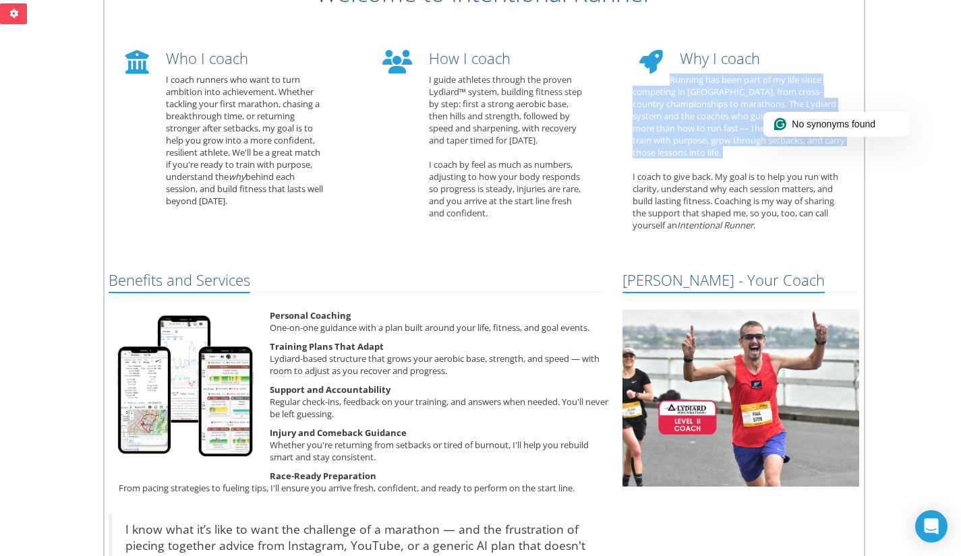
click at [783, 102] on div "Why I coach Running has been part of my life since competing in [GEOGRAPHIC_DAT…" at bounding box center [740, 135] width 237 height 205
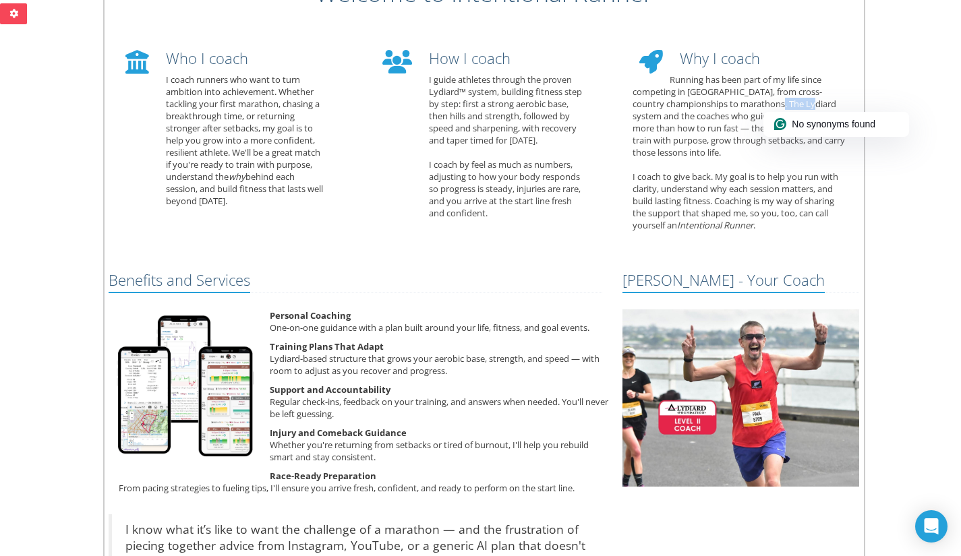
click at [783, 102] on div "Why I coach Running has been part of my life since competing in [GEOGRAPHIC_DAT…" at bounding box center [740, 135] width 237 height 205
click at [282, 361] on p "Training Plans That Adapt Lydiard-based structure that grows your aerobic base,…" at bounding box center [355, 358] width 514 height 36
click at [405, 360] on p "Training Plans That Adapt Lydiard™ -based structure that grows your aerobic bas…" at bounding box center [355, 358] width 514 height 36
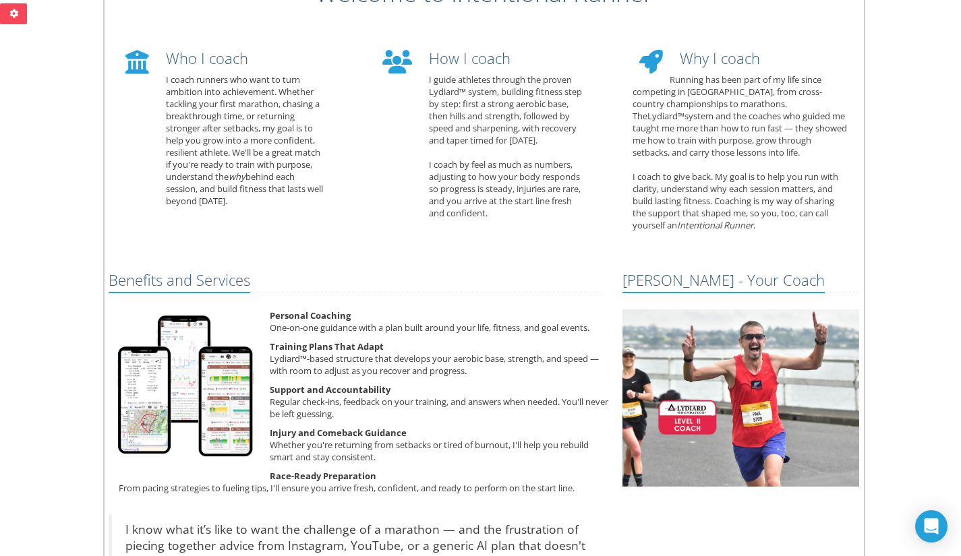
drag, startPoint x: 397, startPoint y: 457, endPoint x: 271, endPoint y: 436, distance: 127.9
drag, startPoint x: 271, startPoint y: 436, endPoint x: 341, endPoint y: 450, distance: 71.7
click at [341, 450] on p "Injury and Comeback Guidance Whether you're returning from setbacks or tired of…" at bounding box center [365, 445] width 493 height 36
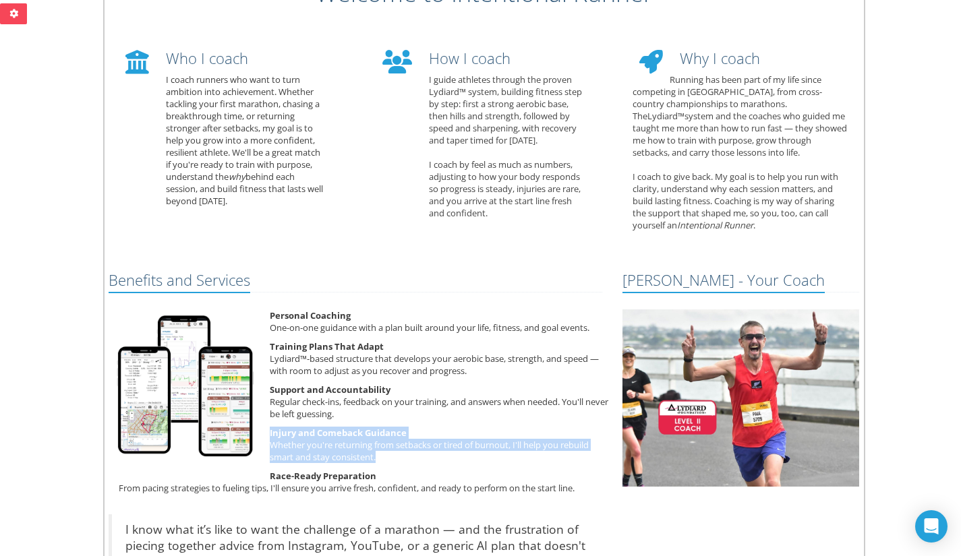
drag, startPoint x: 385, startPoint y: 455, endPoint x: 270, endPoint y: 433, distance: 117.4
click at [270, 433] on p "Injury and Comeback Guidance Whether you're returning from setbacks or tired of…" at bounding box center [365, 445] width 493 height 36
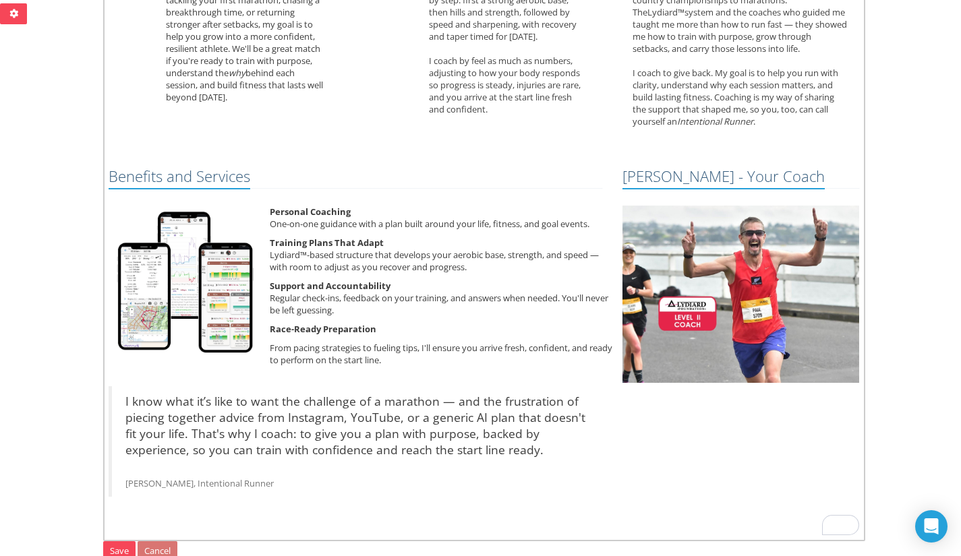
scroll to position [572, 0]
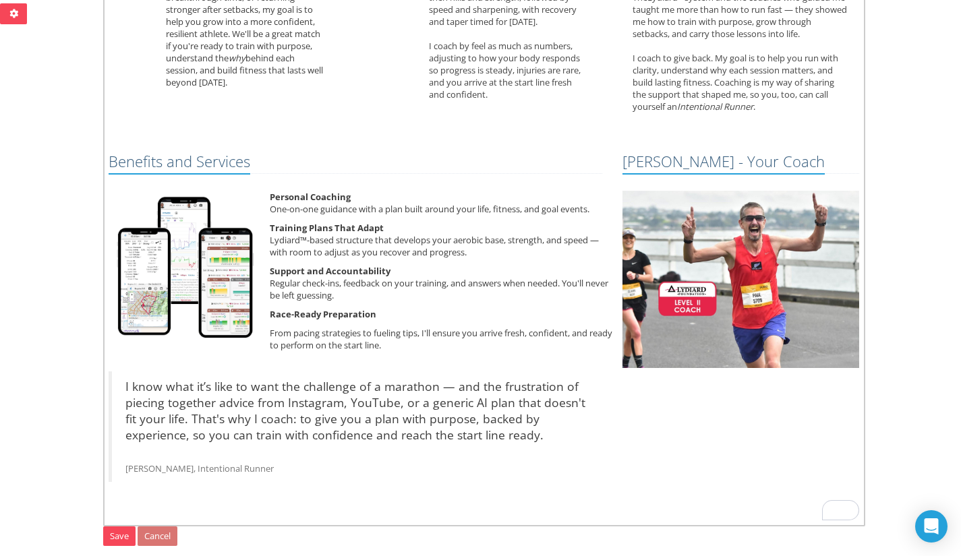
click at [489, 417] on p "I know what it’s like to want the challenge of a marathon — and the frustration…" at bounding box center [356, 426] width 463 height 97
drag, startPoint x: 251, startPoint y: 469, endPoint x: 175, endPoint y: 464, distance: 76.3
click at [175, 464] on font "[PERSON_NAME], Intentional Runner" at bounding box center [199, 468] width 148 height 12
click at [332, 419] on p "I know what it’s like to want the challenge of a marathon — and the frustration…" at bounding box center [356, 426] width 463 height 97
click at [118, 539] on link "Save" at bounding box center [119, 537] width 32 height 20
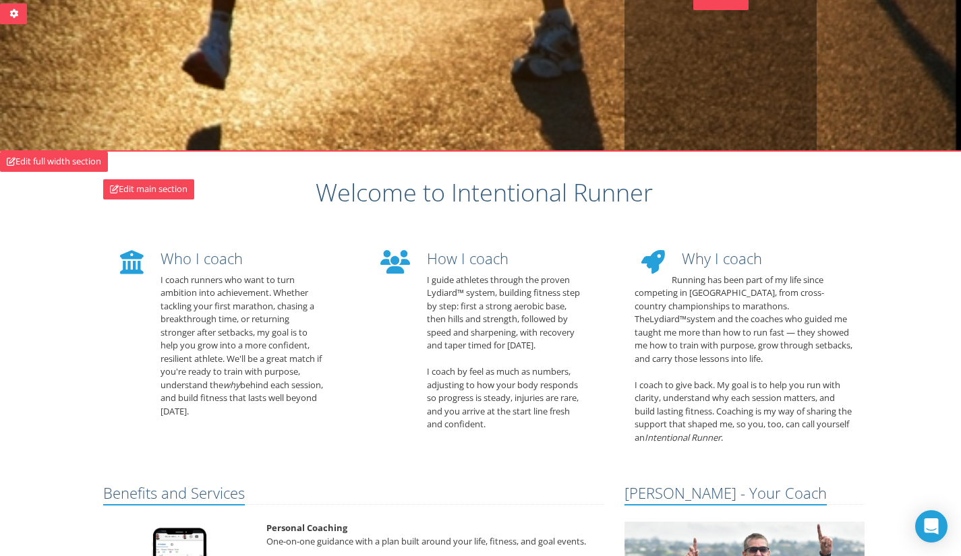
scroll to position [0, 0]
